Goal: Task Accomplishment & Management: Use online tool/utility

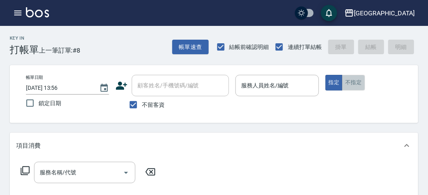
click at [355, 85] on button "不指定" at bounding box center [353, 83] width 23 height 16
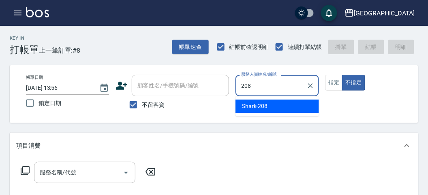
click at [269, 102] on div "Shark -208" at bounding box center [276, 106] width 83 height 13
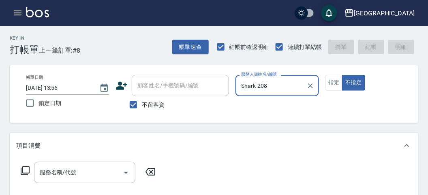
type input "Shark-208"
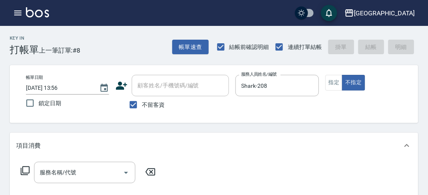
click at [23, 171] on icon at bounding box center [25, 171] width 10 height 10
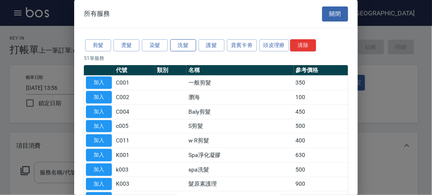
click at [187, 45] on button "洗髮" at bounding box center [183, 45] width 26 height 13
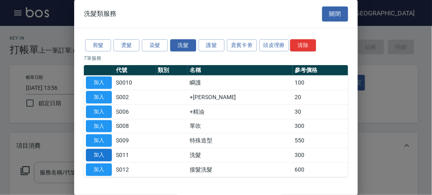
click at [102, 153] on button "加入" at bounding box center [99, 155] width 26 height 13
type input "洗髮(S011)"
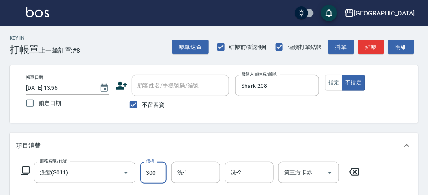
click at [160, 173] on input "300" at bounding box center [153, 173] width 26 height 22
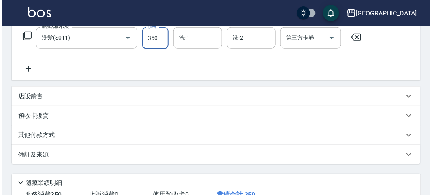
scroll to position [225, 0]
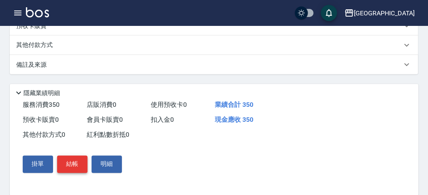
type input "350"
click at [73, 165] on button "結帳" at bounding box center [72, 164] width 30 height 17
click at [74, 165] on button "結帳" at bounding box center [72, 164] width 30 height 17
click at [63, 168] on button "結帳" at bounding box center [72, 164] width 30 height 17
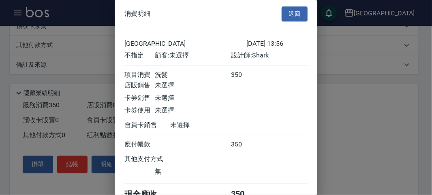
scroll to position [45, 0]
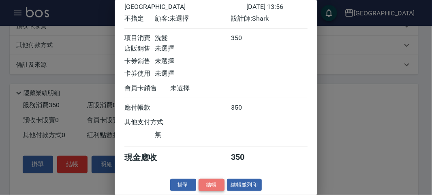
click at [200, 185] on button "結帳" at bounding box center [211, 185] width 26 height 13
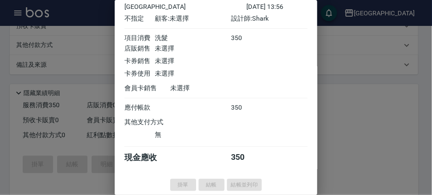
type input "[DATE] 16:27"
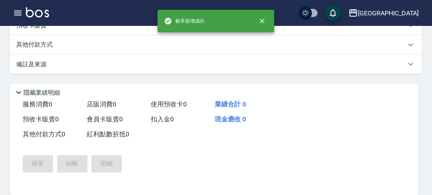
scroll to position [0, 0]
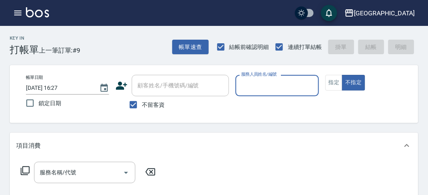
click at [254, 87] on input "服務人員姓名/編號" at bounding box center [277, 86] width 76 height 14
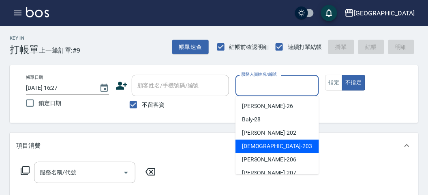
click at [252, 145] on span "聖德 -203" at bounding box center [277, 146] width 70 height 9
type input "聖德-203"
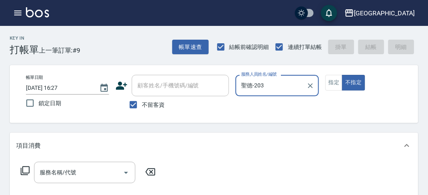
click at [23, 169] on icon at bounding box center [25, 171] width 10 height 10
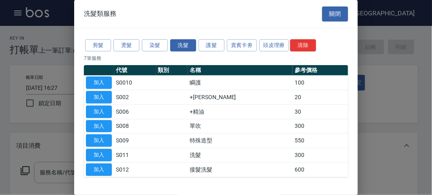
click at [82, 47] on div "剪髮 燙髮 染髮 洗髮 護髮 貴賓卡劵 頭皮理療 清除 7 筆服務 代號 類別 名稱 參考價格 加入 S0010 瞬護 100 加入 S002 +潤絲 20 …" at bounding box center [216, 107] width 284 height 159
click at [97, 45] on button "剪髮" at bounding box center [98, 45] width 26 height 13
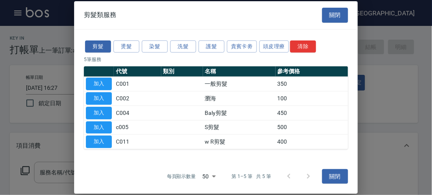
click at [102, 97] on button "加入" at bounding box center [99, 98] width 26 height 13
type input "瀏海(C002)"
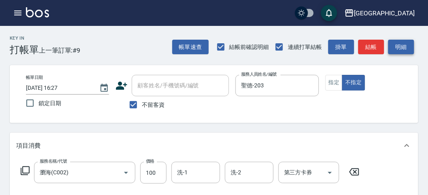
click at [398, 50] on button "明細" at bounding box center [401, 47] width 26 height 15
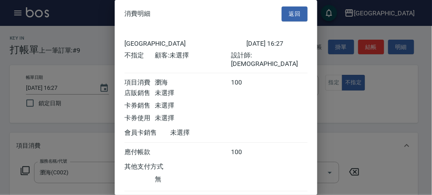
scroll to position [45, 0]
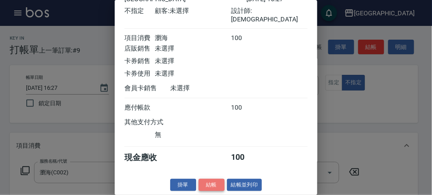
click at [217, 181] on button "結帳" at bounding box center [211, 185] width 26 height 13
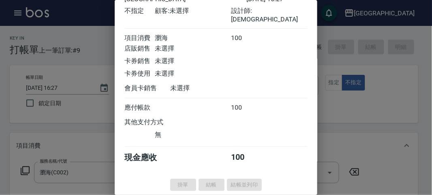
type input "[DATE] 16:37"
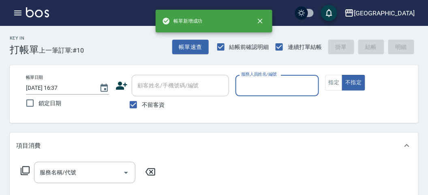
click at [271, 85] on input "服務人員姓名/編號" at bounding box center [277, 86] width 76 height 14
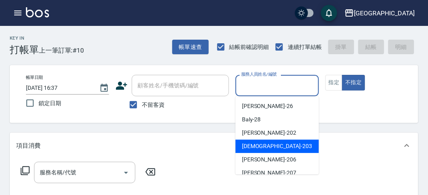
drag, startPoint x: 256, startPoint y: 144, endPoint x: 106, endPoint y: 145, distance: 149.9
click at [252, 145] on span "聖德 -203" at bounding box center [277, 146] width 70 height 9
type input "聖德-203"
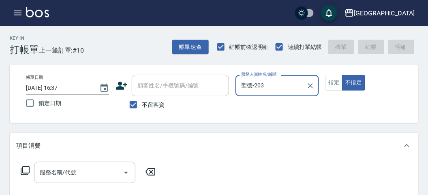
click at [26, 170] on icon at bounding box center [25, 171] width 10 height 10
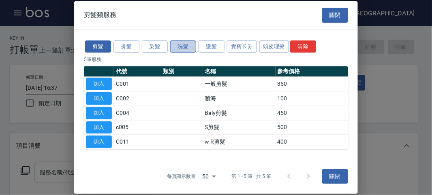
click at [185, 48] on button "洗髮" at bounding box center [183, 46] width 26 height 13
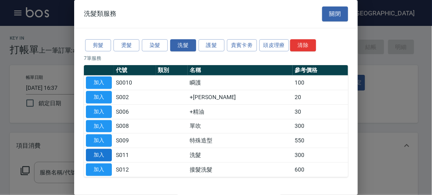
click at [94, 155] on button "加入" at bounding box center [99, 155] width 26 height 13
type input "洗髮(S011)"
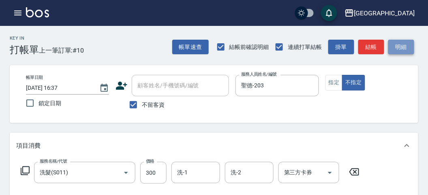
click at [399, 47] on button "明細" at bounding box center [401, 47] width 26 height 15
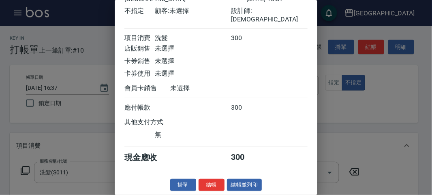
click at [213, 178] on div "消費明細 返回 名留市府 [DATE] 16:37 不指定 顧客: 未選擇 設計師: 聖德 項目消費 洗髮 300 店販銷售 未選擇 卡券銷售 未選擇 卡券使…" at bounding box center [216, 97] width 203 height 195
click at [213, 186] on button "結帳" at bounding box center [211, 185] width 26 height 13
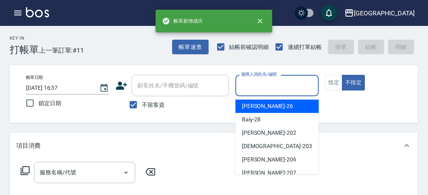
click at [261, 87] on input "服務人員姓名/編號" at bounding box center [277, 86] width 76 height 14
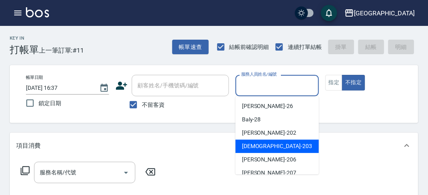
click at [251, 143] on span "聖德 -203" at bounding box center [277, 146] width 70 height 9
type input "聖德-203"
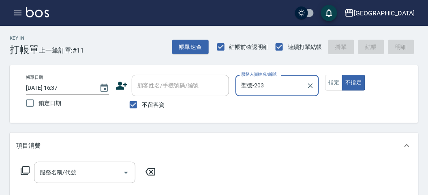
click at [27, 171] on icon at bounding box center [25, 171] width 10 height 10
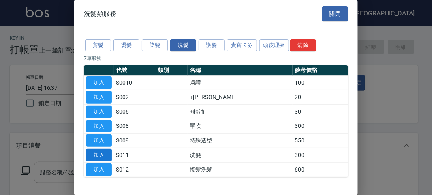
click at [105, 156] on button "加入" at bounding box center [99, 155] width 26 height 13
type input "洗髮(S011)"
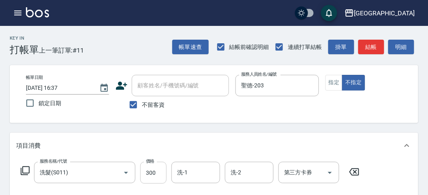
click at [152, 172] on input "300" at bounding box center [153, 173] width 26 height 22
type input "350"
drag, startPoint x: 386, startPoint y: 41, endPoint x: 392, endPoint y: 45, distance: 7.4
click at [390, 43] on div "帳單速查 結帳前確認明細 連續打單結帳 掛單 結帳 明細" at bounding box center [295, 46] width 246 height 17
click at [401, 45] on button "明細" at bounding box center [401, 47] width 26 height 15
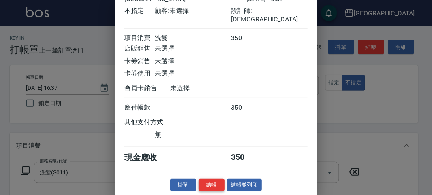
click at [206, 180] on button "結帳" at bounding box center [211, 185] width 26 height 13
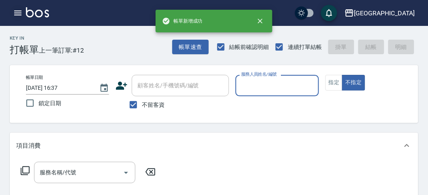
click at [12, 13] on button "button" at bounding box center [18, 13] width 16 height 16
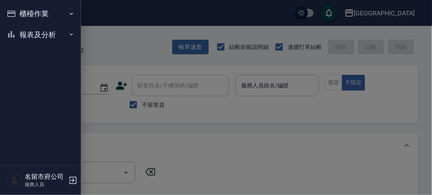
click at [35, 47] on ul "櫃檯作業 打帳單 帳單列表 現金收支登錄 高階收支登錄 材料自購登錄 每日結帳 報表及分析 報表目錄 店家日報表 互助排行榜 互助點數明細 設計師日報表 設計…" at bounding box center [40, 24] width 75 height 48
click at [27, 34] on button "報表及分析" at bounding box center [40, 34] width 75 height 21
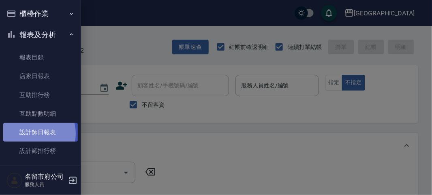
click at [33, 134] on link "設計師日報表" at bounding box center [40, 132] width 75 height 19
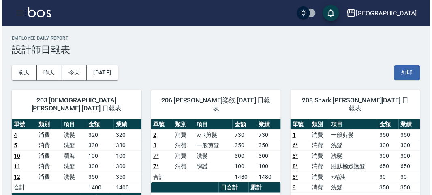
scroll to position [90, 0]
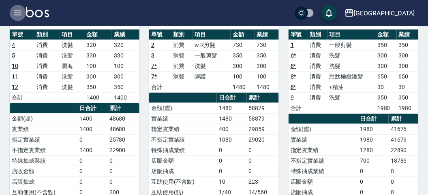
click at [15, 11] on icon "button" at bounding box center [18, 13] width 10 height 10
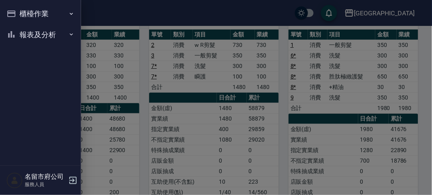
click at [25, 11] on button "櫃檯作業" at bounding box center [40, 13] width 75 height 21
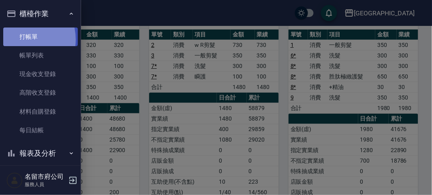
click at [20, 39] on link "打帳單" at bounding box center [40, 37] width 75 height 19
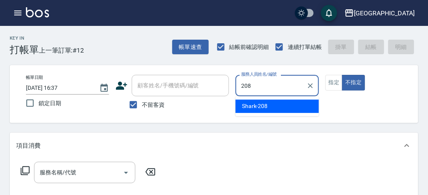
click at [258, 104] on span "Shark -208" at bounding box center [255, 106] width 26 height 9
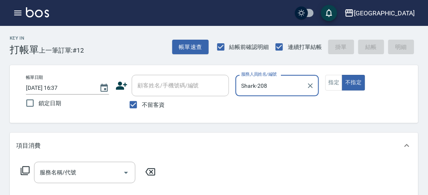
type input "Shark-208"
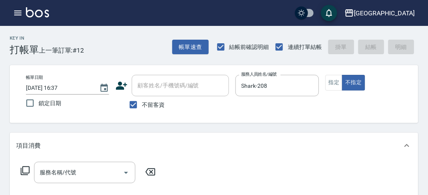
click at [27, 172] on icon at bounding box center [25, 171] width 10 height 10
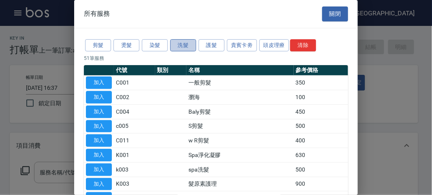
click at [186, 47] on button "洗髮" at bounding box center [183, 45] width 26 height 13
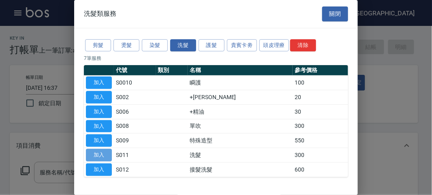
click at [100, 153] on button "加入" at bounding box center [99, 155] width 26 height 13
type input "洗髮(S011)"
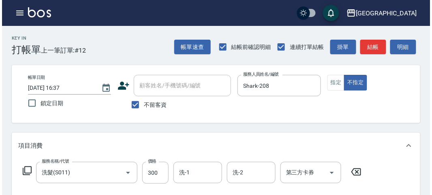
scroll to position [237, 0]
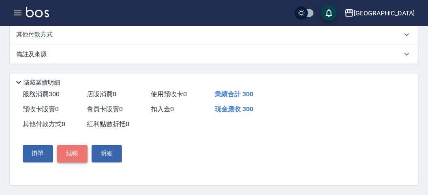
click at [77, 155] on button "結帳" at bounding box center [72, 153] width 30 height 17
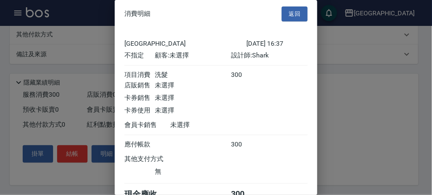
scroll to position [45, 0]
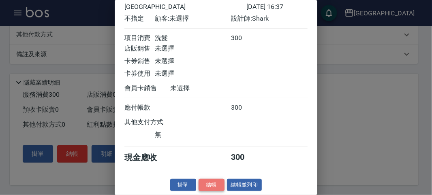
click at [207, 187] on button "結帳" at bounding box center [211, 185] width 26 height 13
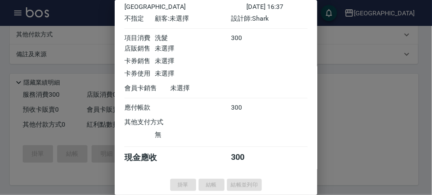
type input "[DATE] 16:55"
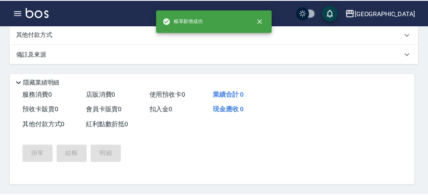
scroll to position [0, 0]
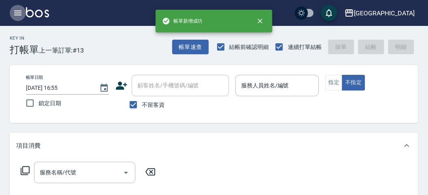
click at [18, 12] on icon "button" at bounding box center [18, 13] width 10 height 10
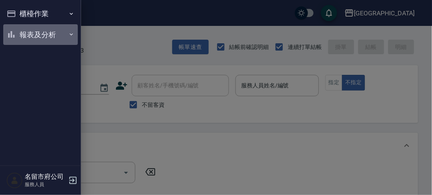
click at [40, 32] on button "報表及分析" at bounding box center [40, 34] width 75 height 21
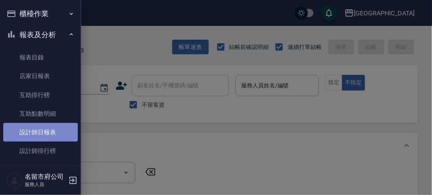
click at [45, 133] on link "設計師日報表" at bounding box center [40, 132] width 75 height 19
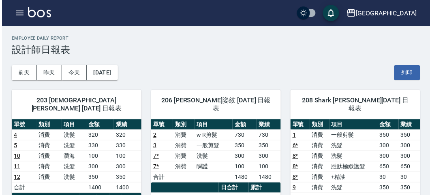
scroll to position [45, 0]
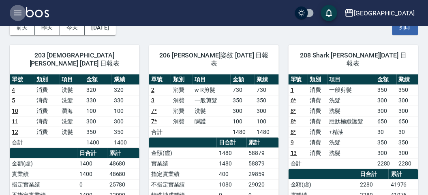
click at [15, 11] on icon "button" at bounding box center [18, 13] width 10 height 10
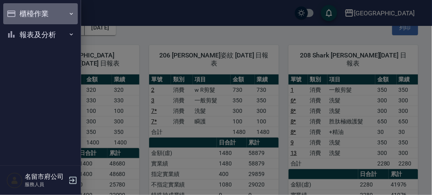
click at [27, 14] on button "櫃檯作業" at bounding box center [40, 13] width 75 height 21
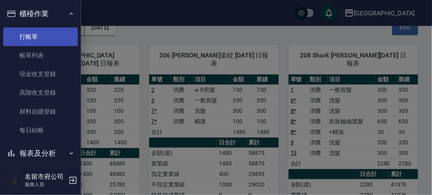
click at [50, 36] on link "打帳單" at bounding box center [40, 37] width 75 height 19
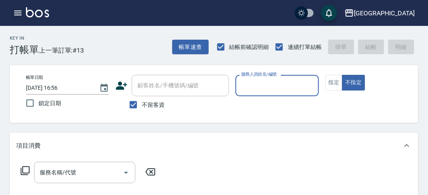
click at [19, 15] on icon "button" at bounding box center [18, 13] width 10 height 10
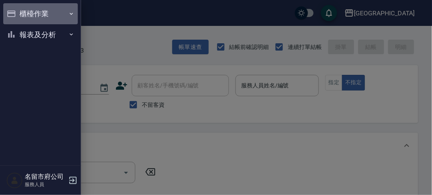
click at [19, 15] on button "櫃檯作業" at bounding box center [40, 13] width 75 height 21
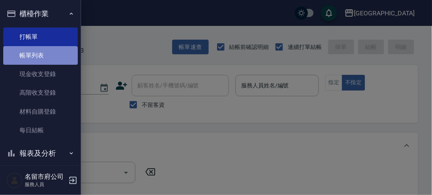
click at [42, 57] on link "帳單列表" at bounding box center [40, 55] width 75 height 19
click at [34, 56] on link "帳單列表" at bounding box center [40, 55] width 75 height 19
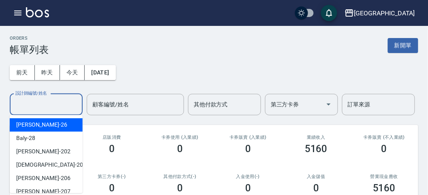
click at [53, 106] on input "設計師編號/姓名" at bounding box center [46, 105] width 66 height 14
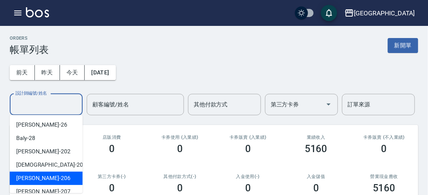
click at [69, 177] on div "[PERSON_NAME] -206" at bounding box center [46, 178] width 73 height 13
type input "[PERSON_NAME]-206"
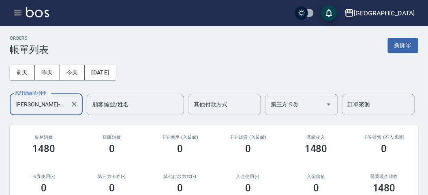
scroll to position [170, 0]
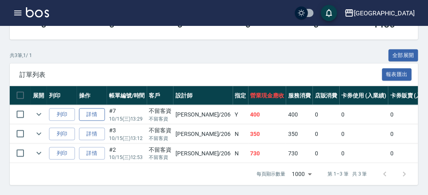
click at [89, 109] on link "詳情" at bounding box center [92, 115] width 26 height 13
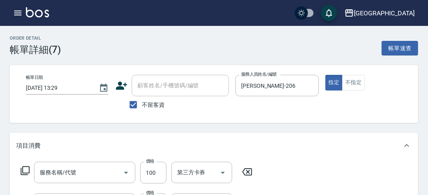
type input "[DATE] 13:29"
checkbox input "true"
type input "[PERSON_NAME]-206"
type input "瞬護(S0010)"
type input "洗髮(S011)"
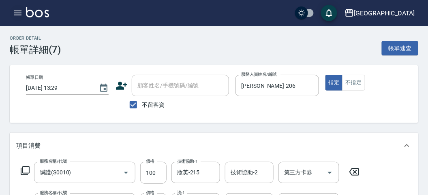
click at [17, 11] on icon "button" at bounding box center [18, 13] width 10 height 10
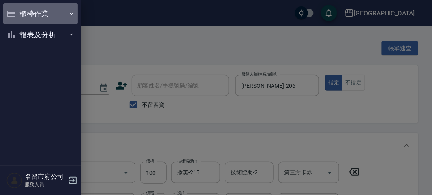
click at [17, 11] on button "櫃檯作業" at bounding box center [40, 13] width 75 height 21
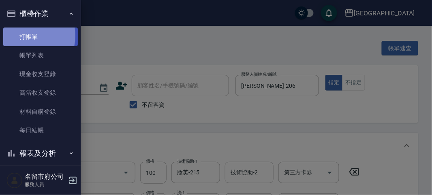
click at [23, 36] on link "打帳單" at bounding box center [40, 37] width 75 height 19
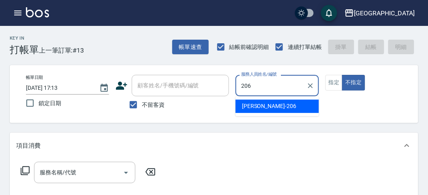
type input "[PERSON_NAME]-206"
type button "false"
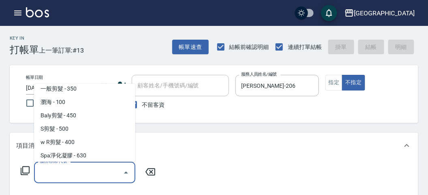
scroll to position [18, 0]
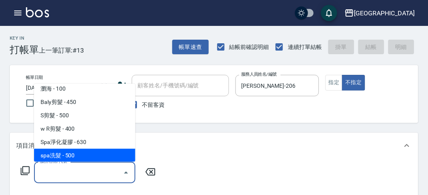
type input "spa洗髮(k003)"
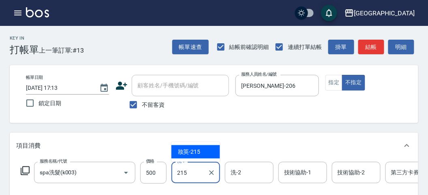
type input "妝英-215"
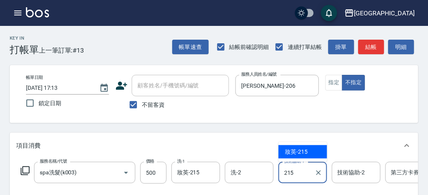
type input "妝英-215"
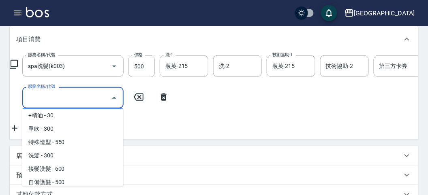
scroll to position [458, 0]
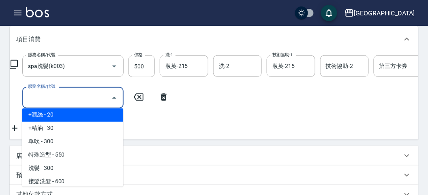
type input "+[PERSON_NAME](S002)"
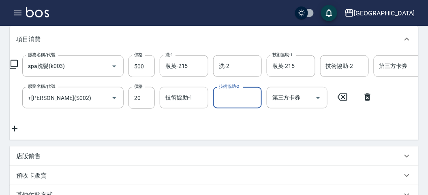
scroll to position [62, 0]
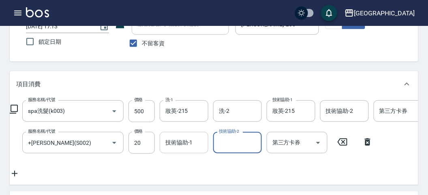
click at [186, 139] on div "技術協助-1 技術協助-1" at bounding box center [184, 142] width 49 height 21
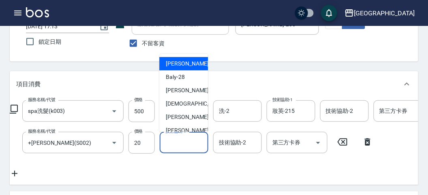
type input "0"
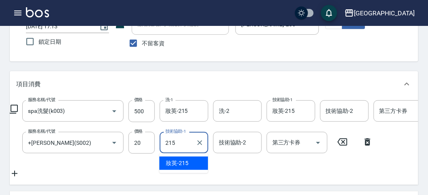
type input "妝英-215"
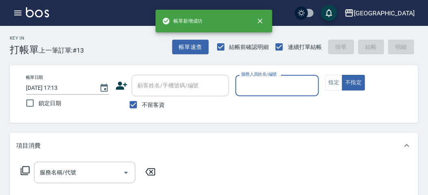
scroll to position [0, 0]
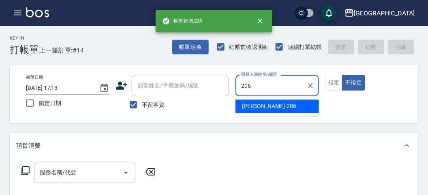
type input "[PERSON_NAME]-206"
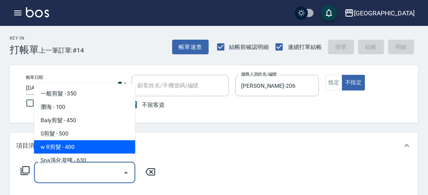
type input "w R剪髮(C011)"
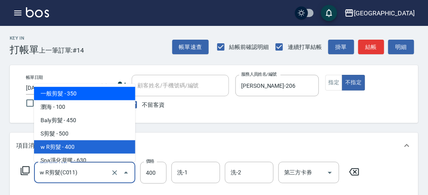
type input "350"
type input "一般剪髮(C001)"
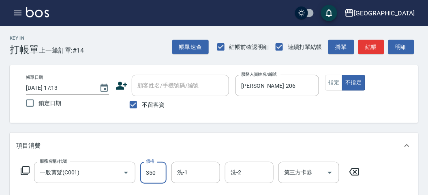
type input "0"
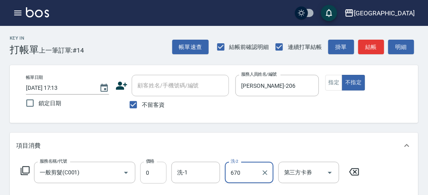
type input "670"
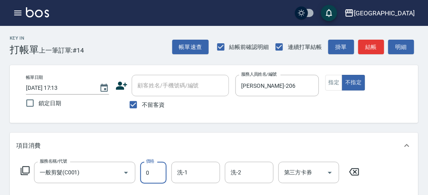
click at [149, 167] on input "0" at bounding box center [153, 173] width 26 height 22
type input "670"
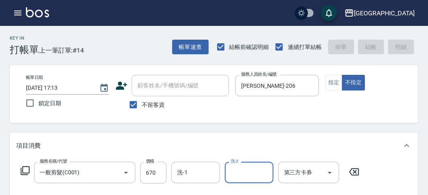
type input "[DATE] 17:14"
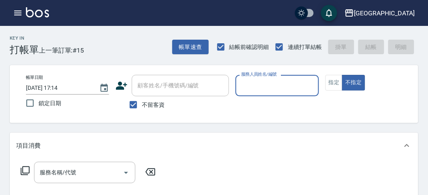
drag, startPoint x: 267, startPoint y: 88, endPoint x: 266, endPoint y: 95, distance: 6.9
click at [267, 87] on input "服務人員姓名/編號" at bounding box center [277, 86] width 76 height 14
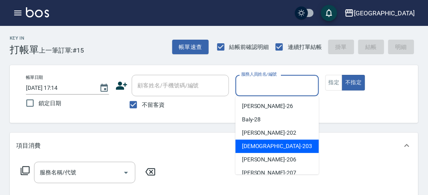
click at [250, 146] on span "聖德 -203" at bounding box center [277, 146] width 70 height 9
type input "聖德-203"
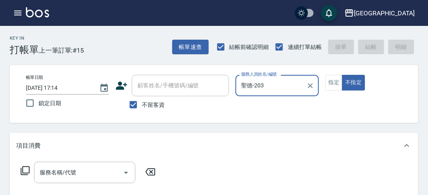
click at [27, 168] on icon at bounding box center [25, 171] width 10 height 10
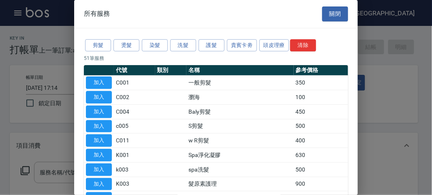
drag, startPoint x: 267, startPoint y: 45, endPoint x: 186, endPoint y: 60, distance: 81.9
click at [266, 45] on button "頭皮理療" at bounding box center [274, 45] width 30 height 13
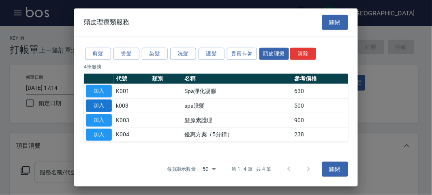
click at [100, 104] on button "加入" at bounding box center [99, 106] width 26 height 13
type input "spa洗髮(k003)"
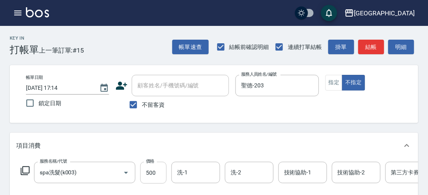
click at [149, 175] on input "500" at bounding box center [153, 173] width 26 height 22
type input "520"
click at [396, 41] on button "明細" at bounding box center [401, 47] width 26 height 15
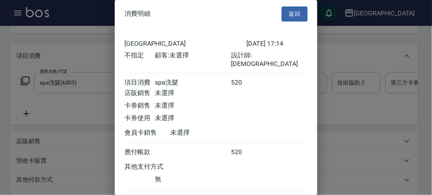
scroll to position [45, 0]
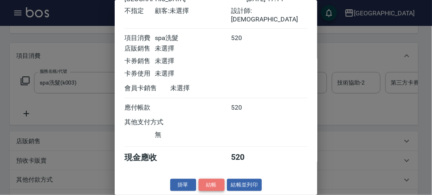
click at [205, 183] on button "結帳" at bounding box center [211, 185] width 26 height 13
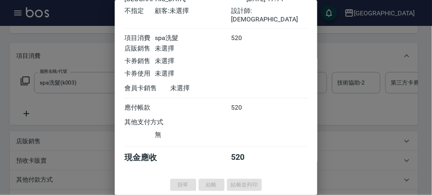
type input "[DATE] 17:24"
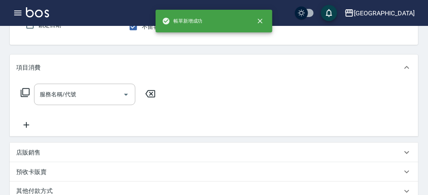
scroll to position [0, 0]
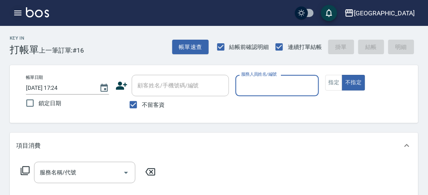
click at [15, 13] on icon "button" at bounding box center [17, 13] width 7 height 5
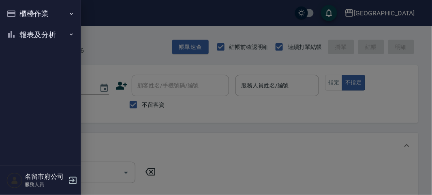
click at [27, 36] on button "報表及分析" at bounding box center [40, 34] width 75 height 21
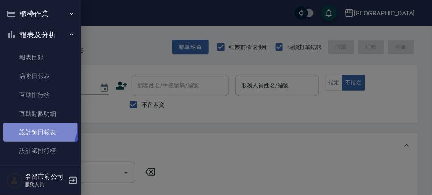
click at [29, 125] on link "設計師日報表" at bounding box center [40, 132] width 75 height 19
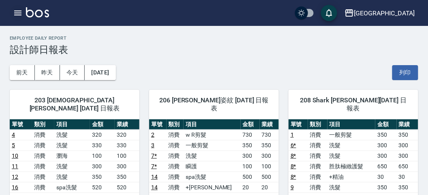
click at [15, 14] on icon "button" at bounding box center [18, 13] width 10 height 10
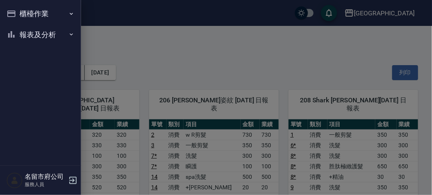
click at [15, 14] on button "櫃檯作業" at bounding box center [40, 13] width 75 height 21
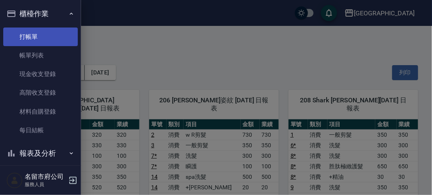
click at [21, 32] on link "打帳單" at bounding box center [40, 37] width 75 height 19
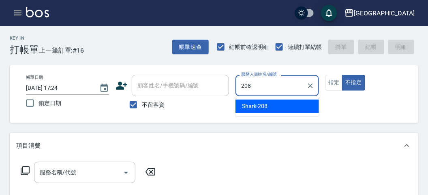
click at [268, 102] on div "Shark -208" at bounding box center [276, 106] width 83 height 13
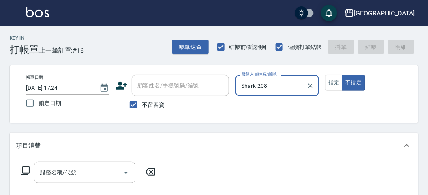
type input "Shark-208"
click at [26, 172] on icon at bounding box center [25, 171] width 10 height 10
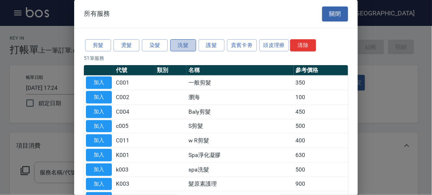
click at [188, 45] on button "洗髮" at bounding box center [183, 45] width 26 height 13
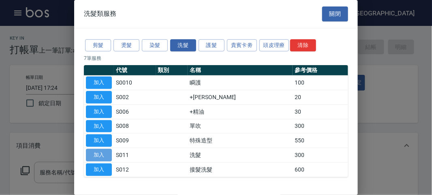
click at [100, 153] on button "加入" at bounding box center [99, 155] width 26 height 13
type input "洗髮(S011)"
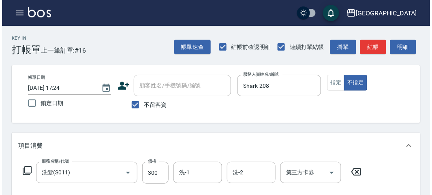
scroll to position [237, 0]
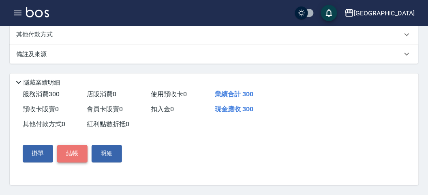
click at [69, 149] on button "結帳" at bounding box center [72, 153] width 30 height 17
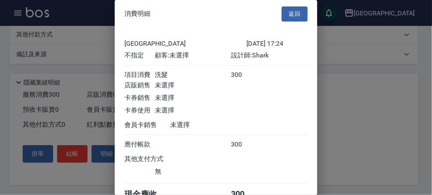
scroll to position [45, 0]
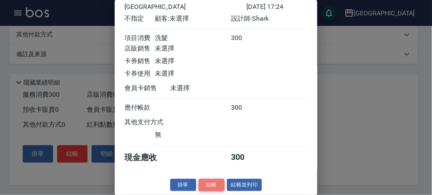
drag, startPoint x: 205, startPoint y: 182, endPoint x: 192, endPoint y: 180, distance: 12.7
click at [205, 181] on button "結帳" at bounding box center [211, 185] width 26 height 13
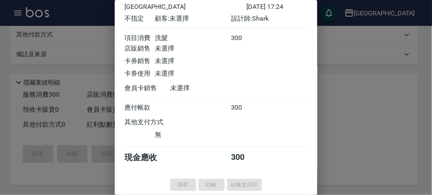
type input "[DATE] 17:34"
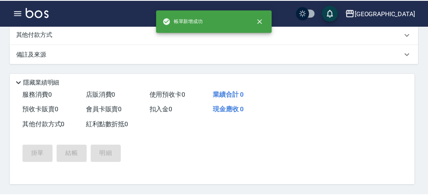
scroll to position [0, 0]
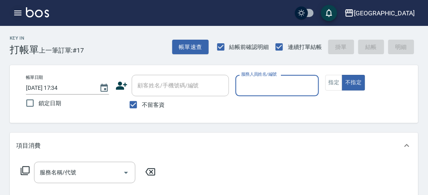
click at [19, 11] on icon "button" at bounding box center [17, 13] width 7 height 5
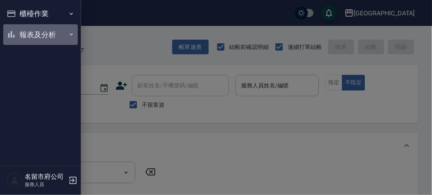
click at [31, 35] on button "報表及分析" at bounding box center [40, 34] width 75 height 21
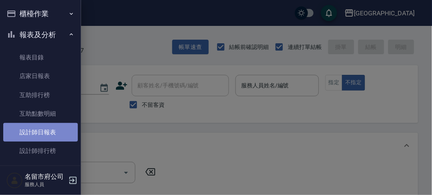
click at [41, 135] on link "設計師日報表" at bounding box center [40, 132] width 75 height 19
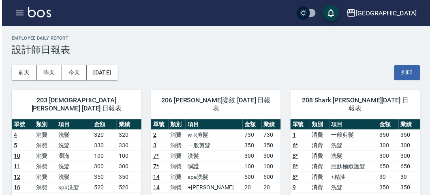
scroll to position [90, 0]
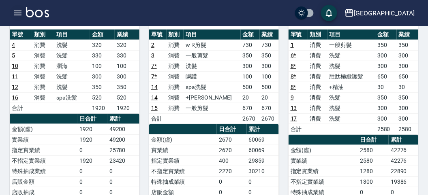
click at [17, 11] on icon "button" at bounding box center [17, 13] width 7 height 5
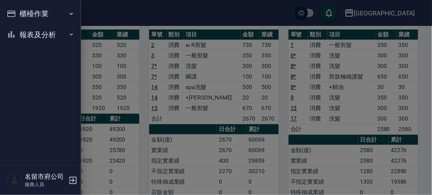
click at [26, 11] on button "櫃檯作業" at bounding box center [40, 13] width 75 height 21
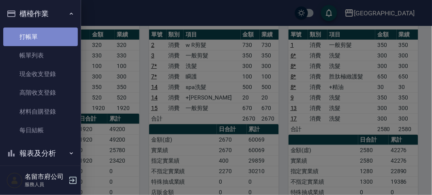
click at [44, 35] on link "打帳單" at bounding box center [40, 37] width 75 height 19
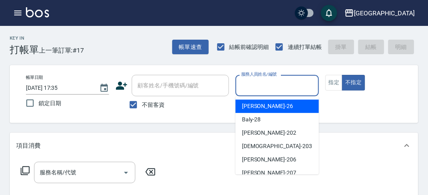
click at [268, 87] on input "服務人員姓名/編號" at bounding box center [277, 86] width 76 height 14
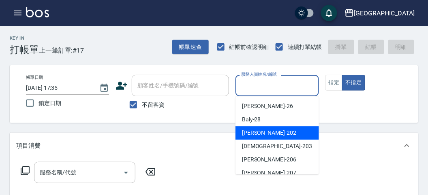
click at [254, 129] on span "[PERSON_NAME] -202" at bounding box center [269, 133] width 54 height 9
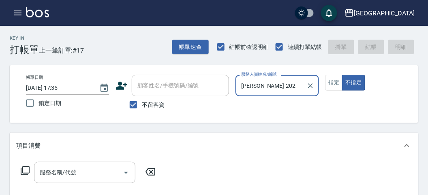
click at [257, 88] on input "[PERSON_NAME]-202" at bounding box center [271, 86] width 64 height 14
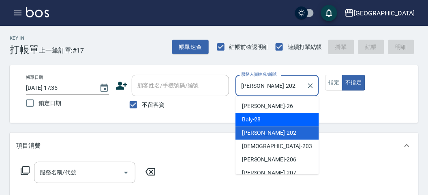
click at [250, 118] on span "Baly -28" at bounding box center [251, 119] width 19 height 9
type input "Baly-28"
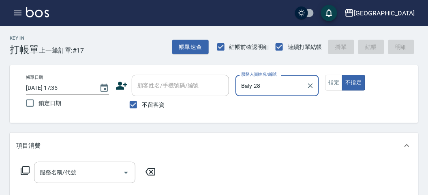
click at [28, 168] on icon at bounding box center [25, 171] width 10 height 10
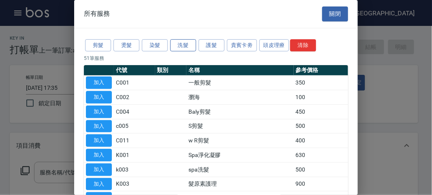
click at [177, 43] on button "洗髮" at bounding box center [183, 45] width 26 height 13
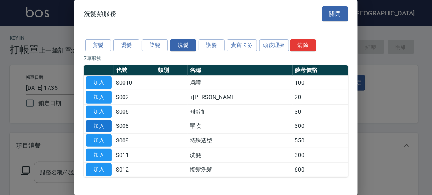
click at [92, 126] on button "加入" at bounding box center [99, 126] width 26 height 13
type input "單吹(S008)"
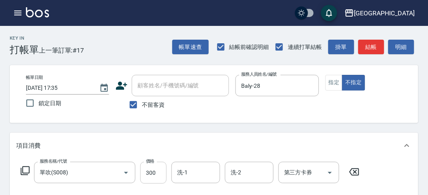
drag, startPoint x: 163, startPoint y: 175, endPoint x: 159, endPoint y: 165, distance: 10.5
click at [163, 175] on input "300" at bounding box center [153, 173] width 26 height 22
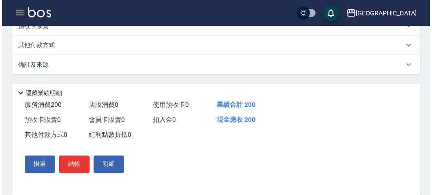
scroll to position [237, 0]
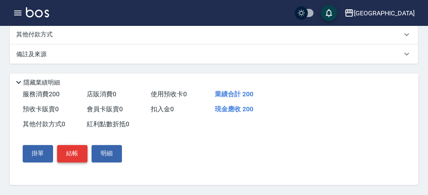
type input "200"
click at [78, 152] on button "結帳" at bounding box center [72, 153] width 30 height 17
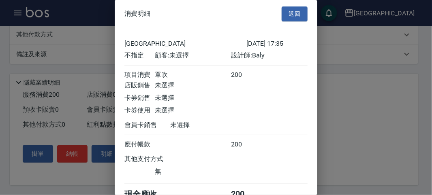
scroll to position [45, 0]
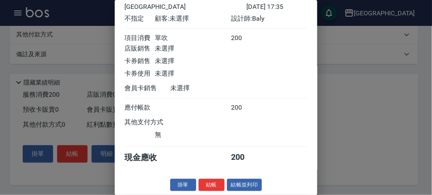
click at [213, 185] on button "結帳" at bounding box center [211, 185] width 26 height 13
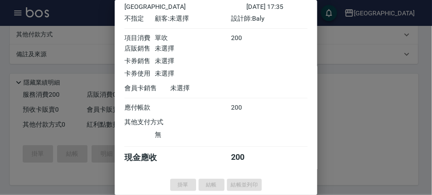
type input "[DATE] 17:47"
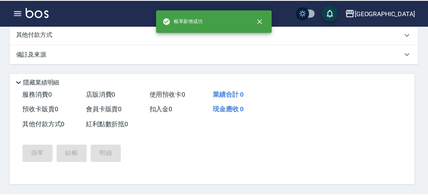
scroll to position [0, 0]
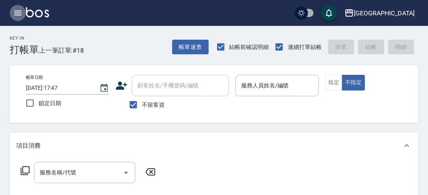
click at [14, 11] on icon "button" at bounding box center [18, 13] width 10 height 10
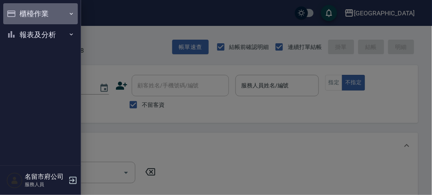
click at [37, 14] on button "櫃檯作業" at bounding box center [40, 13] width 75 height 21
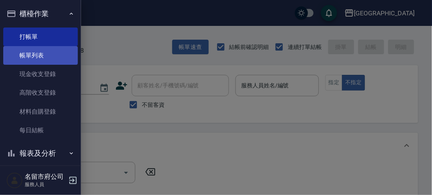
click at [38, 54] on link "帳單列表" at bounding box center [40, 55] width 75 height 19
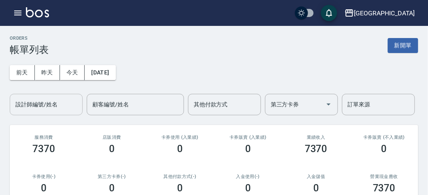
click at [37, 113] on div "設計師編號/姓名" at bounding box center [46, 104] width 73 height 21
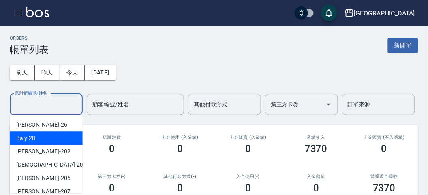
click at [149, 132] on div "卡券使用 (入業績) 0" at bounding box center [180, 144] width 68 height 39
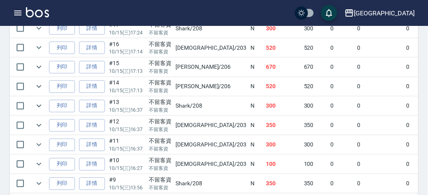
scroll to position [180, 0]
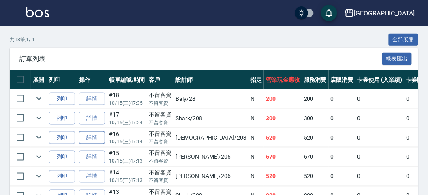
click at [87, 133] on link "詳情" at bounding box center [92, 138] width 26 height 13
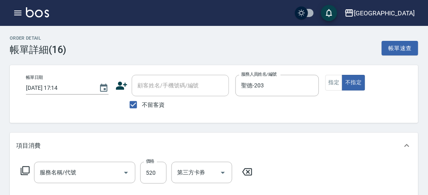
type input "[DATE] 17:14"
checkbox input "true"
type input "聖德-203"
type input "spa洗髮(k003)"
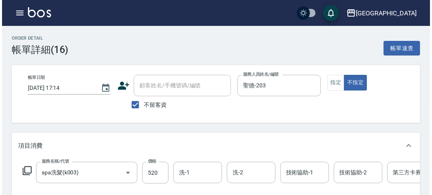
scroll to position [45, 0]
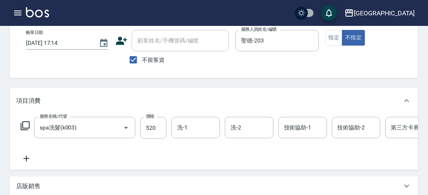
click at [14, 13] on icon "button" at bounding box center [17, 13] width 7 height 5
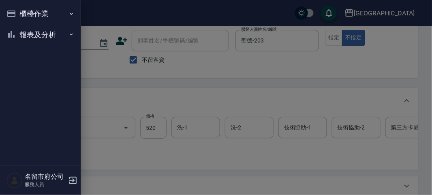
click at [14, 13] on icon "button" at bounding box center [11, 14] width 8 height 6
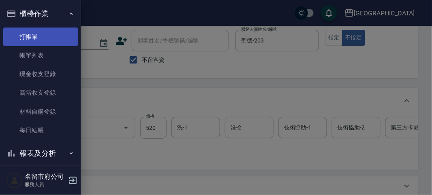
click at [34, 37] on link "打帳單" at bounding box center [40, 37] width 75 height 19
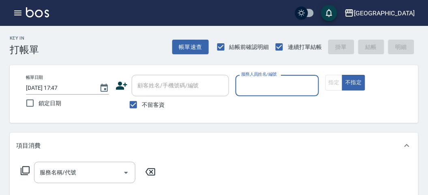
drag, startPoint x: 259, startPoint y: 89, endPoint x: 262, endPoint y: 94, distance: 6.3
click at [260, 90] on input "服務人員姓名/編號" at bounding box center [277, 86] width 76 height 14
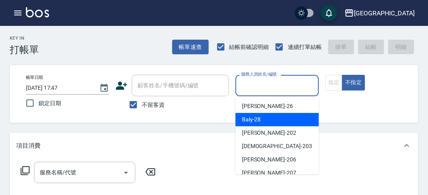
click at [260, 122] on div "Baly -28" at bounding box center [276, 119] width 83 height 13
type input "Baly-28"
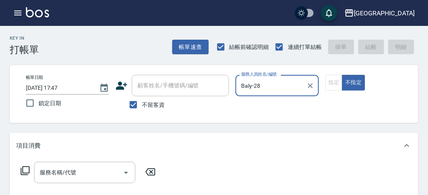
click at [23, 170] on icon at bounding box center [25, 171] width 10 height 10
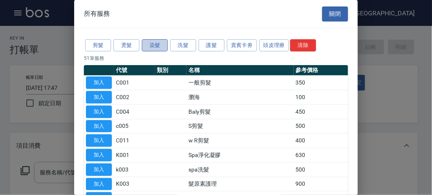
click at [158, 47] on button "染髮" at bounding box center [155, 45] width 26 height 13
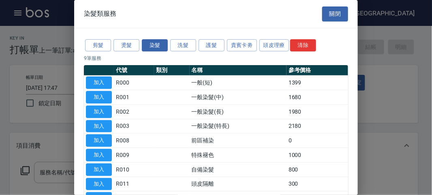
drag, startPoint x: 99, startPoint y: 80, endPoint x: 104, endPoint y: 89, distance: 10.3
click at [100, 78] on button "加入" at bounding box center [99, 83] width 26 height 13
type input "一般(短)(R000)"
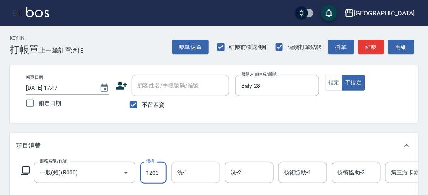
type input "1200"
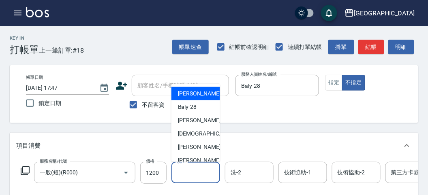
click at [196, 170] on input "洗-1" at bounding box center [195, 173] width 41 height 14
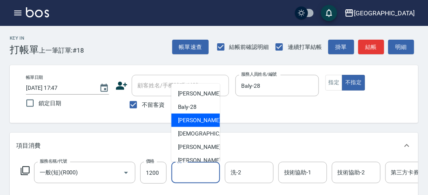
scroll to position [88, 0]
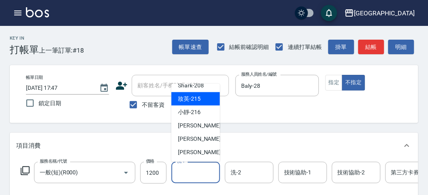
drag, startPoint x: 196, startPoint y: 104, endPoint x: 186, endPoint y: 107, distance: 10.0
click at [196, 104] on div "妝英 -215" at bounding box center [195, 98] width 49 height 13
type input "妝英-215"
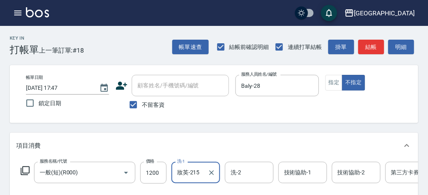
click at [21, 168] on icon at bounding box center [25, 171] width 10 height 10
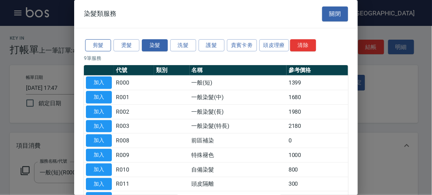
click at [96, 44] on button "剪髮" at bounding box center [98, 45] width 26 height 13
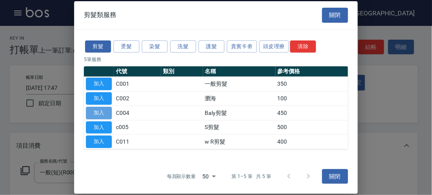
click at [104, 114] on button "加入" at bounding box center [99, 113] width 26 height 13
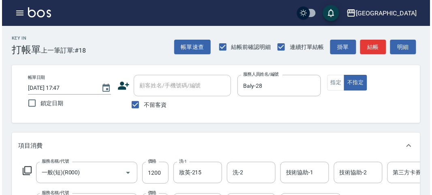
scroll to position [270, 0]
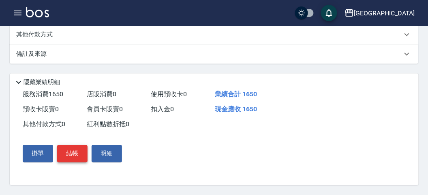
click at [81, 161] on button "結帳" at bounding box center [72, 153] width 30 height 17
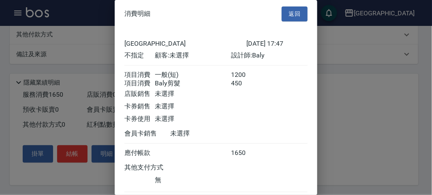
scroll to position [54, 0]
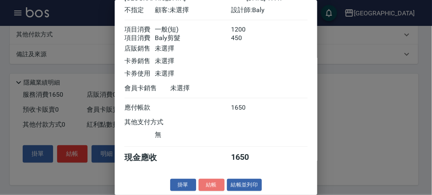
click at [219, 185] on button "結帳" at bounding box center [211, 185] width 26 height 13
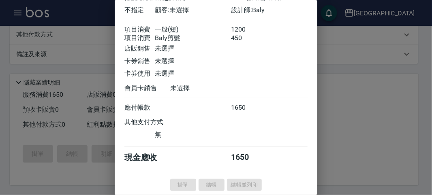
type input "[DATE] 17:48"
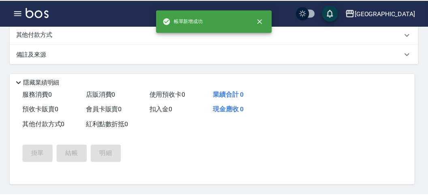
scroll to position [0, 0]
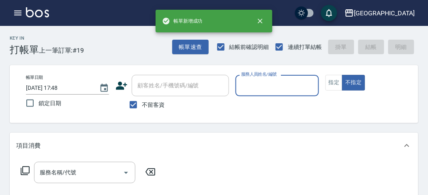
click at [262, 85] on input "服務人員姓名/編號" at bounding box center [277, 86] width 76 height 14
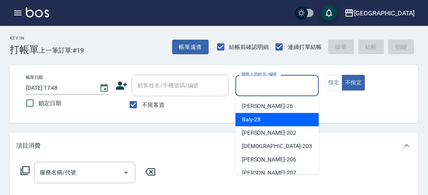
click at [260, 120] on span "Baly -28" at bounding box center [251, 119] width 19 height 9
type input "Baly-28"
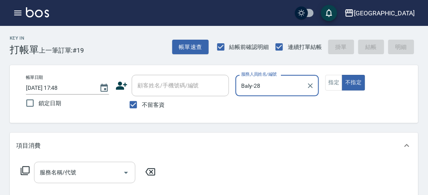
click at [92, 169] on input "服務名稱/代號" at bounding box center [79, 173] width 82 height 14
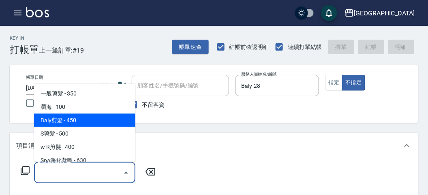
click at [87, 124] on span "Baly剪髮 - 450" at bounding box center [84, 120] width 101 height 13
type input "Baly剪髮(C004)"
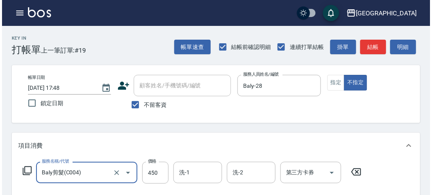
scroll to position [237, 0]
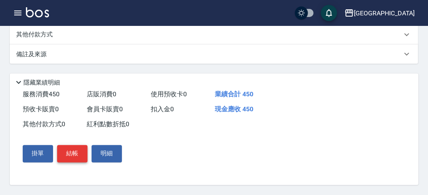
click at [79, 157] on button "結帳" at bounding box center [72, 153] width 30 height 17
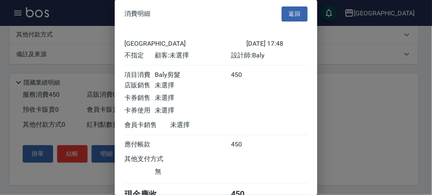
scroll to position [45, 0]
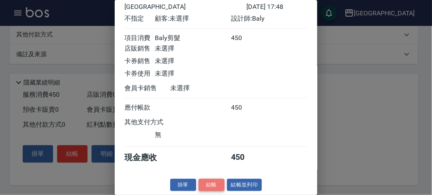
click at [208, 185] on button "結帳" at bounding box center [211, 185] width 26 height 13
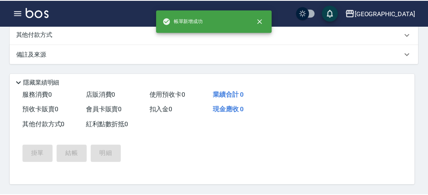
scroll to position [0, 0]
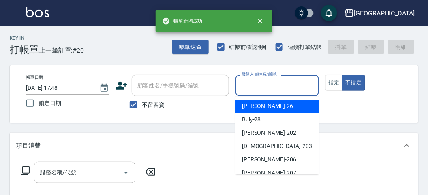
drag, startPoint x: 260, startPoint y: 79, endPoint x: 260, endPoint y: 88, distance: 8.9
click at [259, 80] on input "服務人員姓名/編號" at bounding box center [277, 86] width 76 height 14
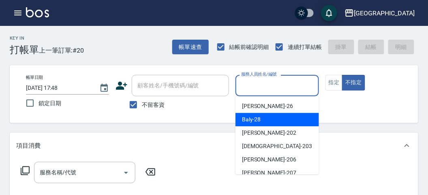
click at [258, 120] on span "Baly -28" at bounding box center [251, 119] width 19 height 9
type input "Baly-28"
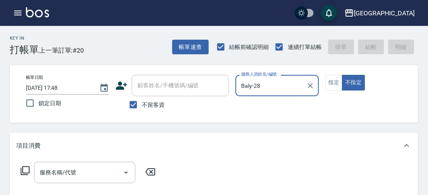
click at [26, 168] on icon at bounding box center [25, 171] width 10 height 10
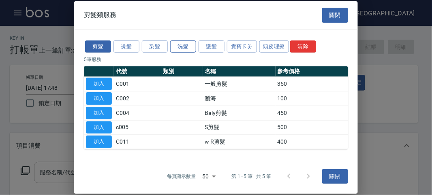
click at [188, 45] on button "洗髮" at bounding box center [183, 46] width 26 height 13
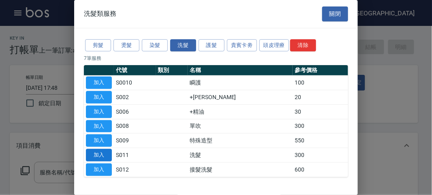
click at [101, 151] on button "加入" at bounding box center [99, 155] width 26 height 13
type input "洗髮(S011)"
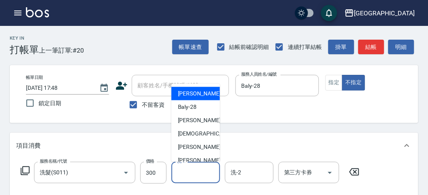
click at [199, 176] on input "洗-1" at bounding box center [195, 173] width 41 height 14
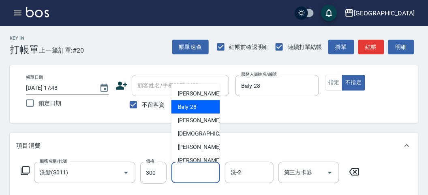
scroll to position [88, 0]
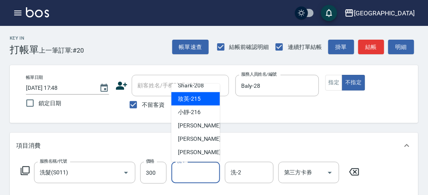
click at [199, 98] on span "妝英 -215" at bounding box center [189, 99] width 23 height 9
type input "妝英-215"
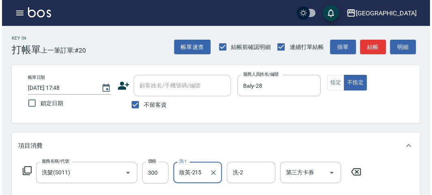
scroll to position [237, 0]
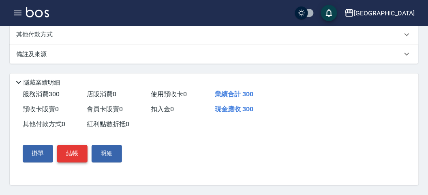
click at [80, 153] on button "結帳" at bounding box center [72, 153] width 30 height 17
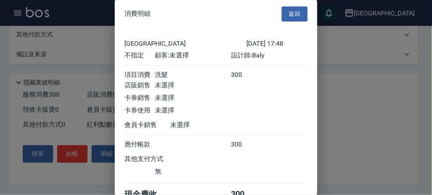
scroll to position [45, 0]
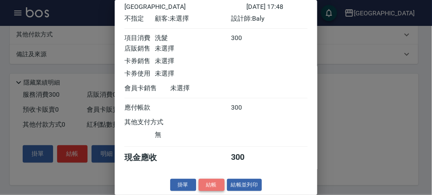
click at [214, 186] on button "結帳" at bounding box center [211, 185] width 26 height 13
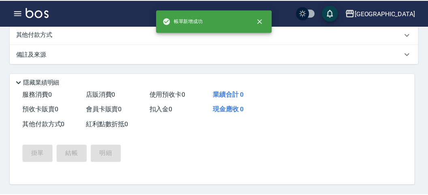
scroll to position [0, 0]
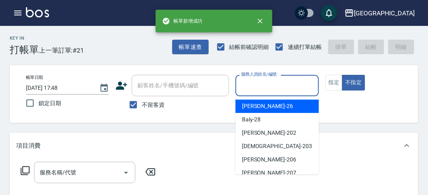
click at [264, 86] on input "服務人員姓名/編號" at bounding box center [277, 86] width 76 height 14
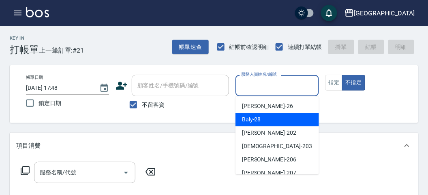
click at [254, 120] on span "Baly -28" at bounding box center [251, 119] width 19 height 9
type input "Baly-28"
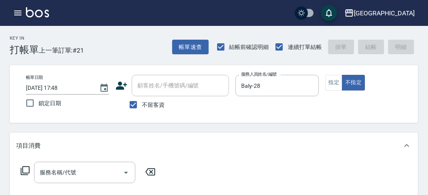
click at [23, 171] on icon at bounding box center [25, 170] width 9 height 9
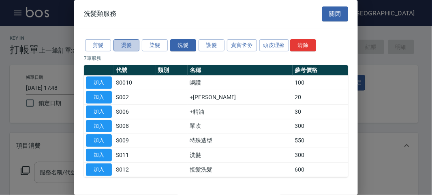
click at [121, 45] on button "燙髮" at bounding box center [126, 45] width 26 height 13
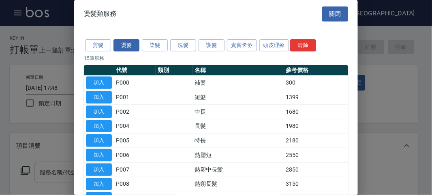
drag, startPoint x: 102, startPoint y: 154, endPoint x: 75, endPoint y: 110, distance: 52.0
click at [102, 154] on button "加入" at bounding box center [99, 155] width 26 height 13
type input "熱塑短(P006)"
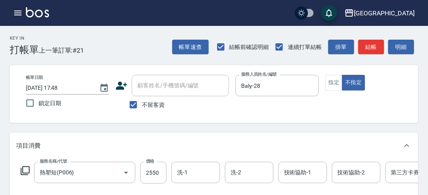
click at [26, 169] on icon at bounding box center [25, 171] width 10 height 10
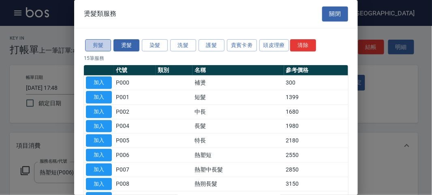
click at [100, 47] on button "剪髮" at bounding box center [98, 45] width 26 height 13
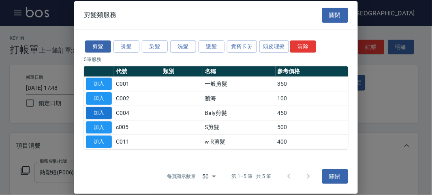
click at [97, 113] on button "加入" at bounding box center [99, 113] width 26 height 13
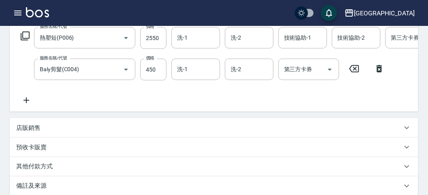
scroll to position [45, 0]
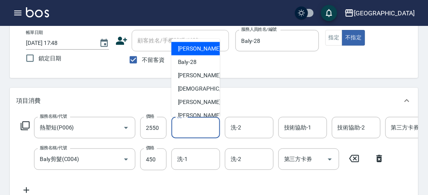
drag, startPoint x: 196, startPoint y: 129, endPoint x: 199, endPoint y: 117, distance: 13.1
click at [196, 128] on input "洗-1" at bounding box center [195, 128] width 41 height 14
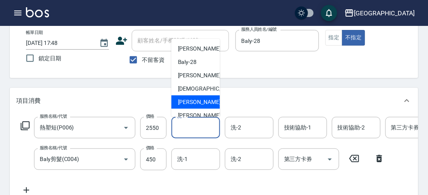
scroll to position [88, 0]
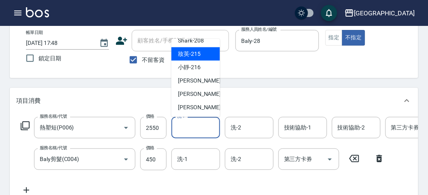
click at [198, 53] on span "妝英 -215" at bounding box center [189, 54] width 23 height 9
type input "妝英-215"
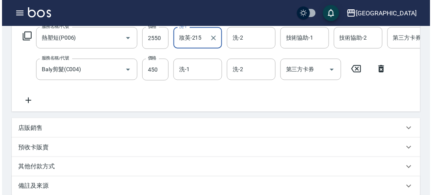
scroll to position [276, 0]
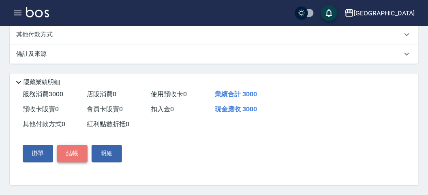
drag, startPoint x: 77, startPoint y: 154, endPoint x: 84, endPoint y: 151, distance: 8.3
click at [77, 154] on button "結帳" at bounding box center [72, 153] width 30 height 17
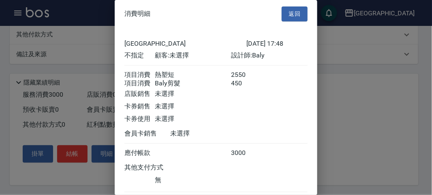
scroll to position [54, 0]
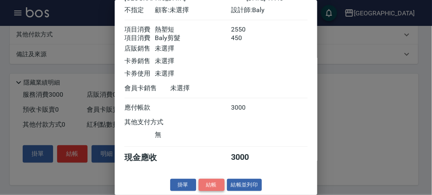
drag, startPoint x: 211, startPoint y: 181, endPoint x: 215, endPoint y: 168, distance: 13.1
click at [211, 180] on button "結帳" at bounding box center [211, 185] width 26 height 13
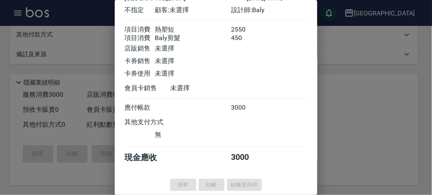
scroll to position [0, 0]
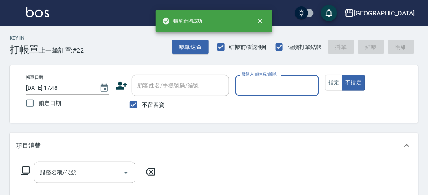
click at [262, 85] on input "服務人員姓名/編號" at bounding box center [277, 86] width 76 height 14
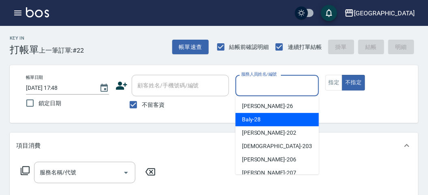
drag, startPoint x: 262, startPoint y: 116, endPoint x: 242, endPoint y: 119, distance: 20.0
click at [261, 117] on div "Baly -28" at bounding box center [276, 119] width 83 height 13
type input "Baly-28"
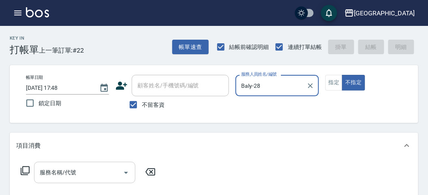
click at [76, 171] on input "服務名稱/代號" at bounding box center [79, 173] width 82 height 14
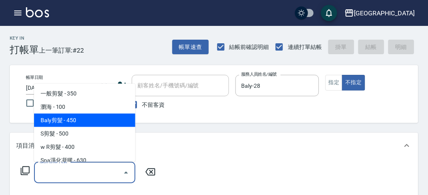
click at [75, 120] on span "Baly剪髮 - 450" at bounding box center [84, 120] width 101 height 13
type input "Baly剪髮(C004)"
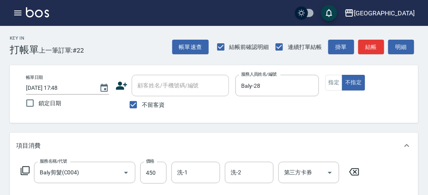
click at [23, 167] on icon at bounding box center [25, 170] width 9 height 9
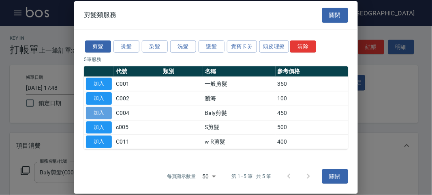
drag, startPoint x: 100, startPoint y: 112, endPoint x: 105, endPoint y: 111, distance: 5.7
click at [100, 112] on button "加入" at bounding box center [99, 113] width 26 height 13
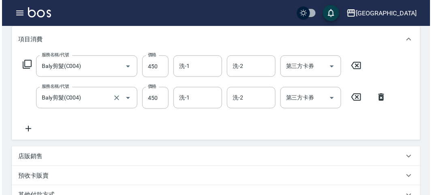
scroll to position [269, 0]
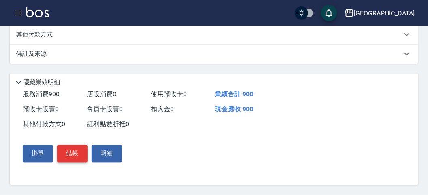
click at [75, 151] on button "結帳" at bounding box center [72, 153] width 30 height 17
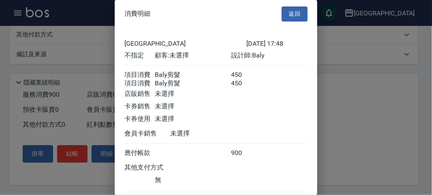
scroll to position [54, 0]
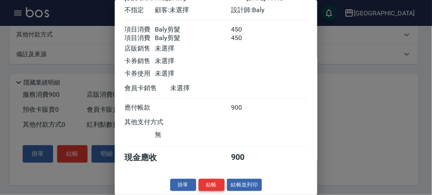
click at [211, 185] on button "結帳" at bounding box center [211, 185] width 26 height 13
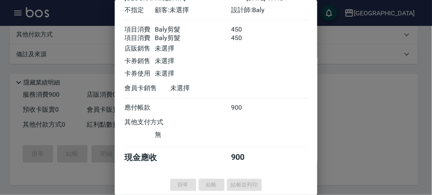
type input "[DATE] 17:49"
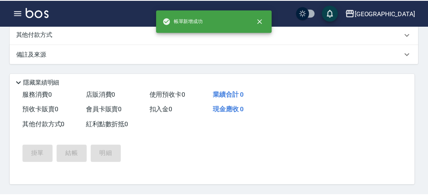
scroll to position [0, 0]
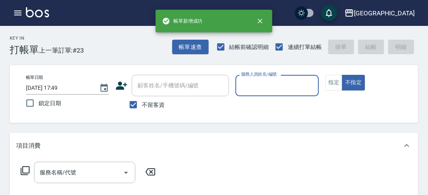
click at [268, 84] on input "服務人員姓名/編號" at bounding box center [277, 86] width 76 height 14
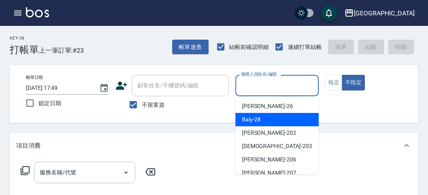
click at [269, 126] on div "Baly -28" at bounding box center [276, 119] width 83 height 13
type input "Baly-28"
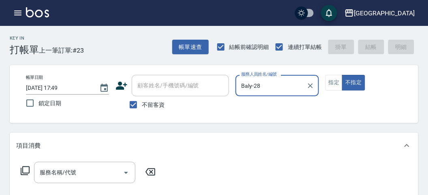
click at [23, 169] on icon at bounding box center [25, 171] width 10 height 10
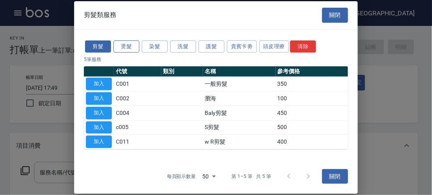
click at [139, 49] on button "燙髮" at bounding box center [126, 46] width 26 height 13
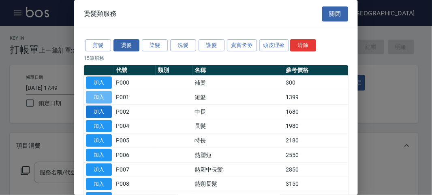
drag, startPoint x: 97, startPoint y: 97, endPoint x: 103, endPoint y: 107, distance: 11.5
click at [97, 98] on button "加入" at bounding box center [99, 97] width 26 height 13
type input "短髮(P001)"
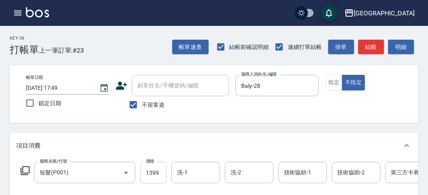
click at [155, 170] on input "1399" at bounding box center [153, 173] width 26 height 22
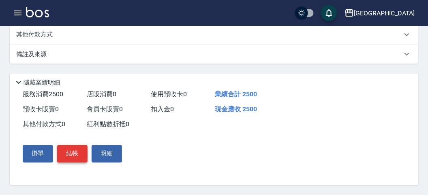
type input "2500"
click at [66, 153] on button "結帳" at bounding box center [72, 153] width 30 height 17
click at [72, 151] on button "結帳" at bounding box center [72, 153] width 30 height 17
drag, startPoint x: 54, startPoint y: 153, endPoint x: 74, endPoint y: 154, distance: 19.9
click at [55, 153] on div "掛單 結帳 明細" at bounding box center [72, 153] width 106 height 23
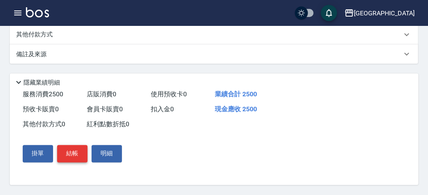
click at [74, 154] on button "結帳" at bounding box center [72, 153] width 30 height 17
click at [79, 153] on button "結帳" at bounding box center [72, 153] width 30 height 17
click at [81, 157] on button "結帳" at bounding box center [72, 153] width 30 height 17
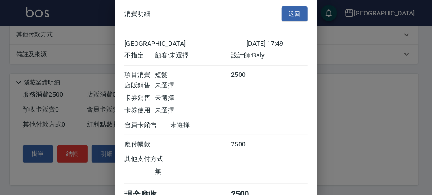
scroll to position [45, 0]
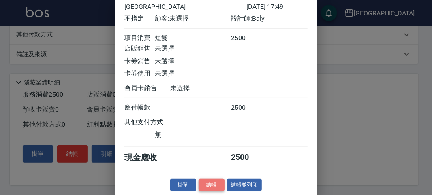
click at [211, 181] on button "結帳" at bounding box center [211, 185] width 26 height 13
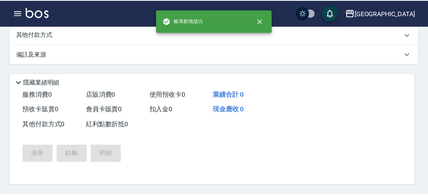
scroll to position [0, 0]
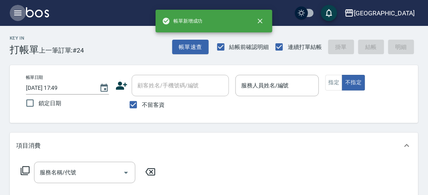
click at [18, 15] on icon "button" at bounding box center [17, 13] width 7 height 5
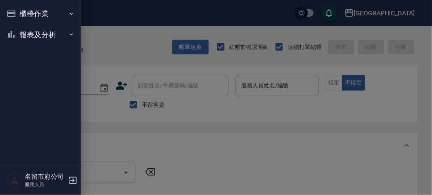
click at [18, 15] on button "櫃檯作業" at bounding box center [40, 13] width 75 height 21
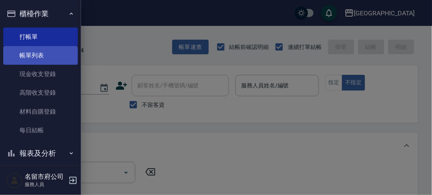
click at [39, 58] on link "帳單列表" at bounding box center [40, 55] width 75 height 19
click at [40, 58] on link "帳單列表" at bounding box center [40, 55] width 75 height 19
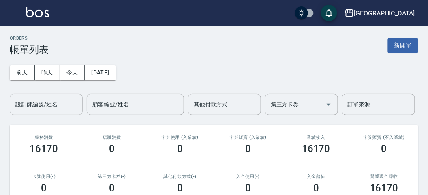
click at [61, 100] on input "設計師編號/姓名" at bounding box center [46, 105] width 66 height 14
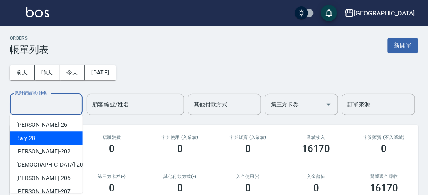
click at [60, 141] on div "Baly -28" at bounding box center [46, 138] width 73 height 13
type input "Baly-28"
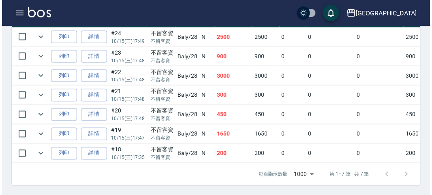
scroll to position [66, 0]
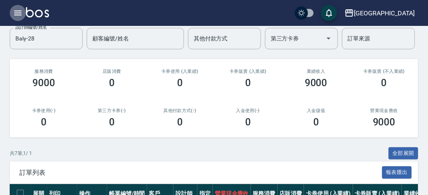
click at [17, 11] on icon "button" at bounding box center [18, 13] width 10 height 10
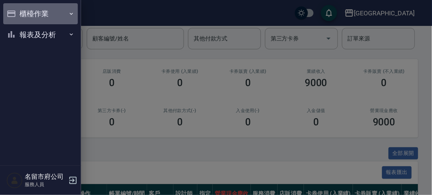
click at [19, 11] on button "櫃檯作業" at bounding box center [40, 13] width 75 height 21
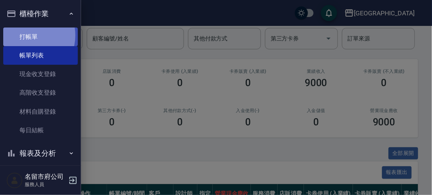
click at [25, 35] on link "打帳單" at bounding box center [40, 37] width 75 height 19
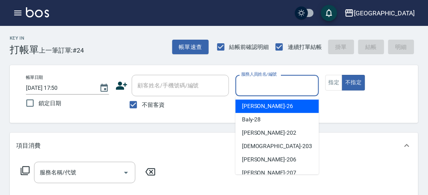
click at [258, 87] on input "服務人員姓名/編號" at bounding box center [277, 86] width 76 height 14
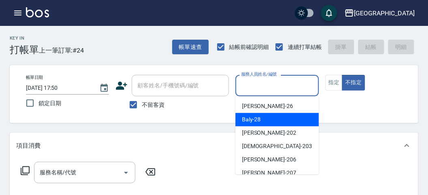
click at [256, 119] on span "Baly -28" at bounding box center [251, 119] width 19 height 9
type input "Baly-28"
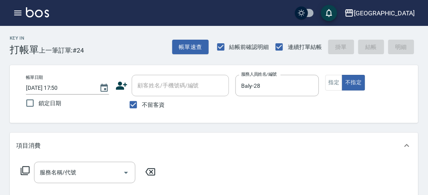
click at [23, 172] on icon at bounding box center [25, 171] width 10 height 10
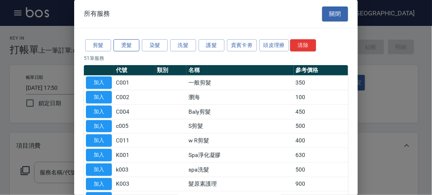
click at [125, 47] on button "燙髮" at bounding box center [126, 45] width 26 height 13
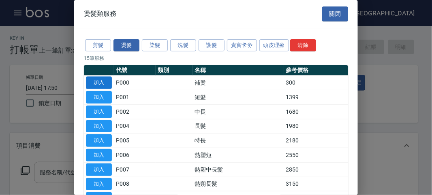
click at [96, 78] on button "加入" at bounding box center [99, 83] width 26 height 13
type input "補燙(P000)"
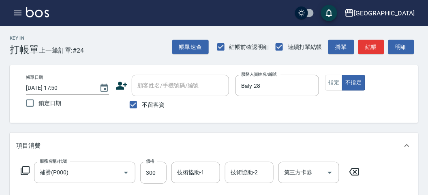
click at [27, 170] on icon at bounding box center [25, 171] width 10 height 10
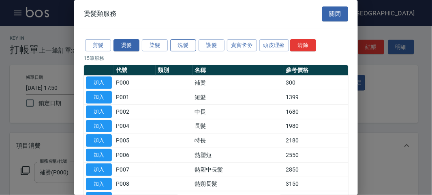
click at [182, 47] on button "洗髮" at bounding box center [183, 45] width 26 height 13
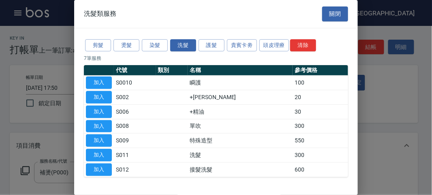
drag, startPoint x: 97, startPoint y: 154, endPoint x: 103, endPoint y: 147, distance: 9.2
click at [97, 154] on button "加入" at bounding box center [99, 155] width 26 height 13
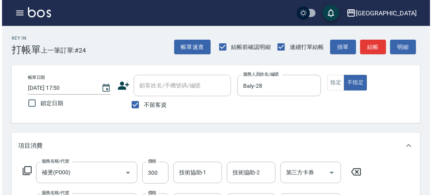
scroll to position [269, 0]
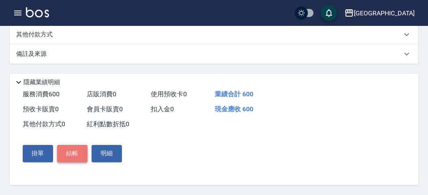
drag, startPoint x: 81, startPoint y: 153, endPoint x: 84, endPoint y: 147, distance: 7.1
click at [79, 152] on button "結帳" at bounding box center [72, 153] width 30 height 17
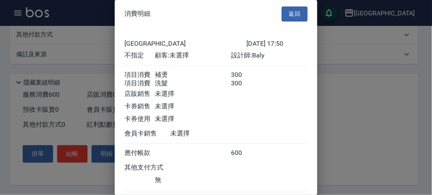
scroll to position [54, 0]
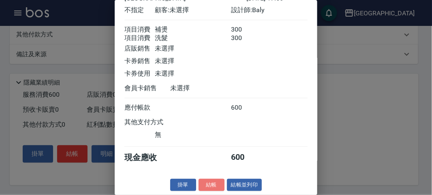
drag, startPoint x: 210, startPoint y: 181, endPoint x: 204, endPoint y: 173, distance: 10.8
click at [207, 176] on div "消費明細 返回 名留市府 [DATE] 17:50 不指定 顧客: 未選擇 設計師: Baly 項目消費 補燙 300 項目消費 洗髮 300 店販銷售 未選…" at bounding box center [216, 97] width 203 height 195
drag, startPoint x: 203, startPoint y: 186, endPoint x: 211, endPoint y: 183, distance: 9.0
click at [207, 185] on button "結帳" at bounding box center [211, 185] width 26 height 13
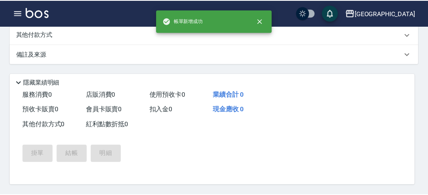
scroll to position [0, 0]
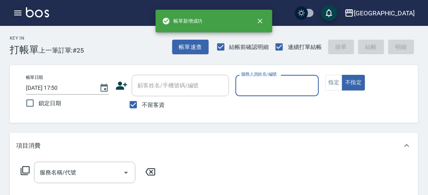
click at [17, 11] on icon "button" at bounding box center [18, 13] width 10 height 10
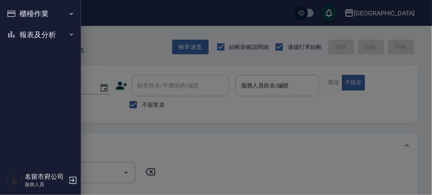
click at [27, 37] on button "報表及分析" at bounding box center [40, 34] width 75 height 21
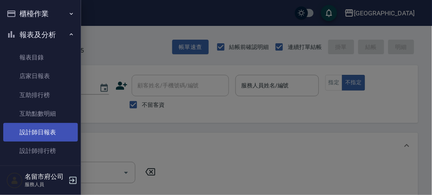
click at [43, 132] on link "設計師日報表" at bounding box center [40, 132] width 75 height 19
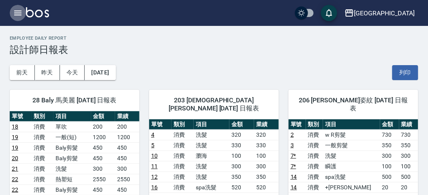
click at [17, 9] on icon "button" at bounding box center [18, 13] width 10 height 10
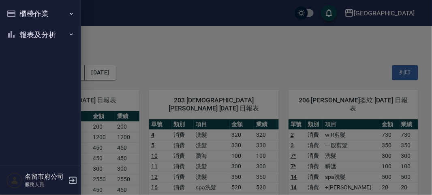
click at [27, 14] on button "櫃檯作業" at bounding box center [40, 13] width 75 height 21
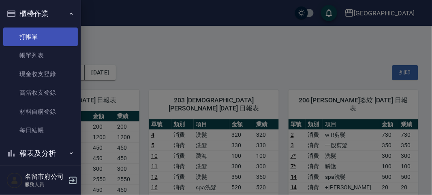
click at [42, 38] on link "打帳單" at bounding box center [40, 37] width 75 height 19
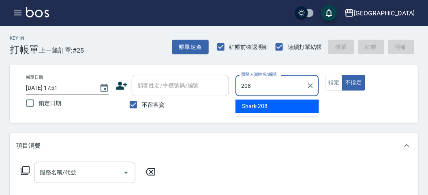
click at [284, 107] on div "Shark -208" at bounding box center [276, 106] width 83 height 13
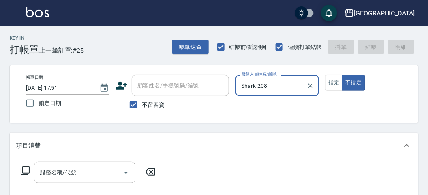
type input "Shark-208"
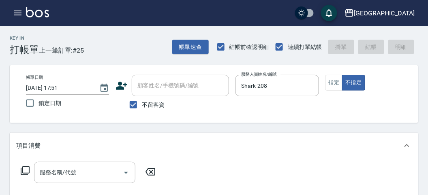
click at [26, 168] on icon at bounding box center [25, 171] width 10 height 10
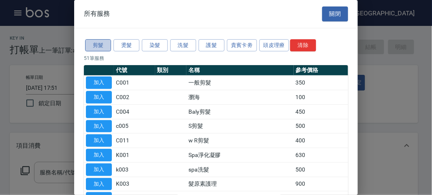
click at [96, 46] on button "剪髮" at bounding box center [98, 45] width 26 height 13
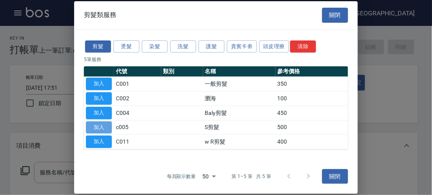
click at [95, 126] on button "加入" at bounding box center [99, 127] width 26 height 13
type input "S剪髮(c005)"
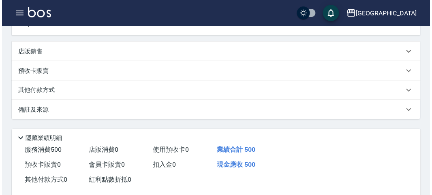
scroll to position [237, 0]
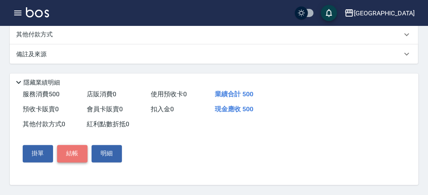
click at [70, 156] on button "結帳" at bounding box center [72, 153] width 30 height 17
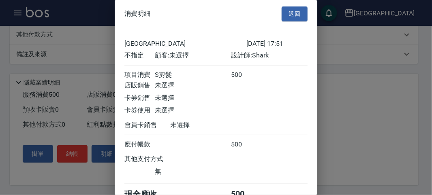
scroll to position [45, 0]
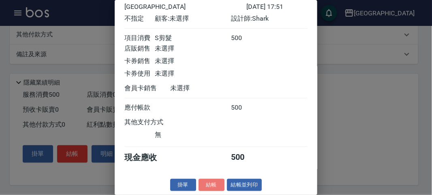
click at [210, 184] on button "結帳" at bounding box center [211, 185] width 26 height 13
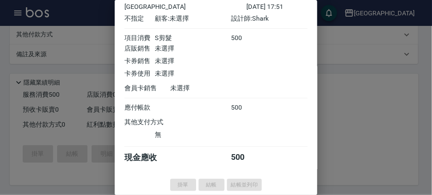
type input "[DATE] 18:15"
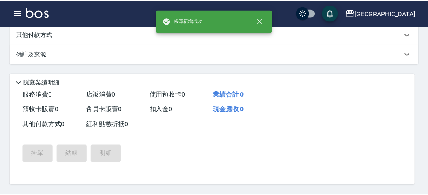
scroll to position [0, 0]
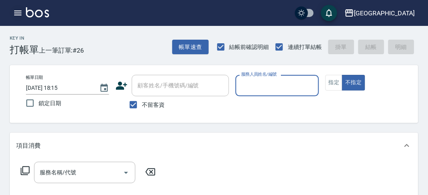
click at [17, 13] on icon "button" at bounding box center [17, 13] width 7 height 5
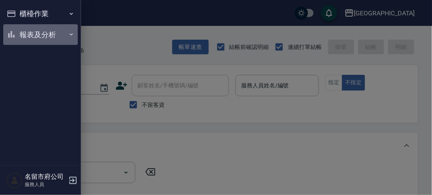
click at [28, 33] on button "報表及分析" at bounding box center [40, 34] width 75 height 21
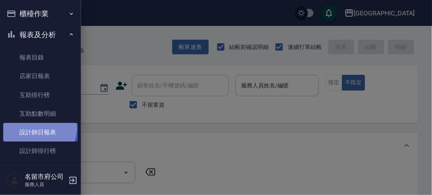
click at [37, 128] on link "設計師日報表" at bounding box center [40, 132] width 75 height 19
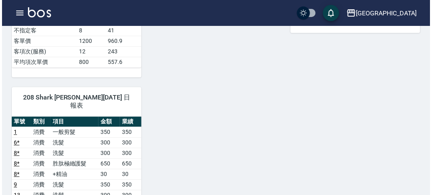
scroll to position [405, 0]
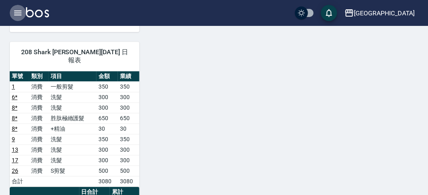
click at [18, 11] on icon "button" at bounding box center [17, 13] width 7 height 5
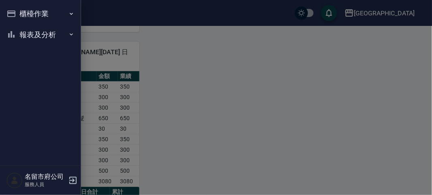
click at [45, 14] on button "櫃檯作業" at bounding box center [40, 13] width 75 height 21
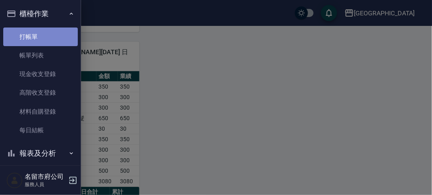
click at [55, 36] on link "打帳單" at bounding box center [40, 37] width 75 height 19
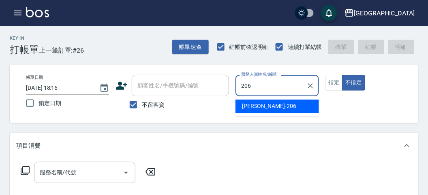
type input "[PERSON_NAME]-206"
type button "false"
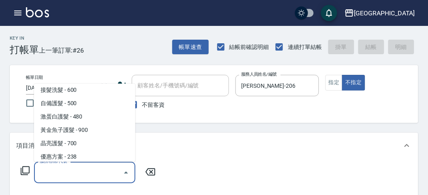
scroll to position [511, 0]
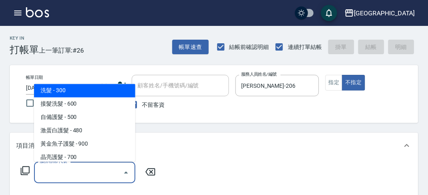
type input "洗髮(S011)"
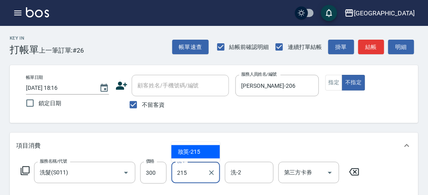
type input "妝英-215"
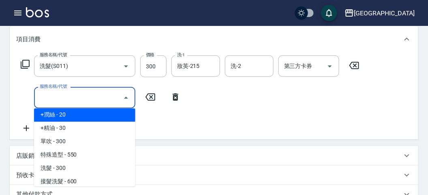
scroll to position [444, 0]
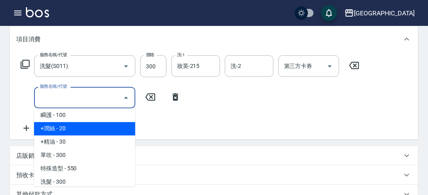
type input "+[PERSON_NAME](S002)"
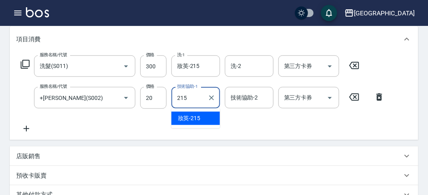
type input "妝英-215"
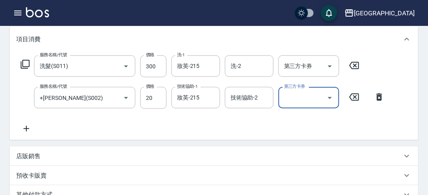
type input "[DATE] 18:23"
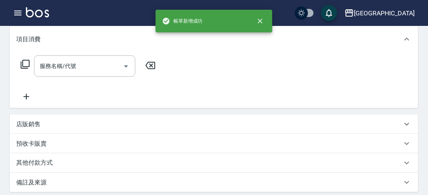
scroll to position [0, 0]
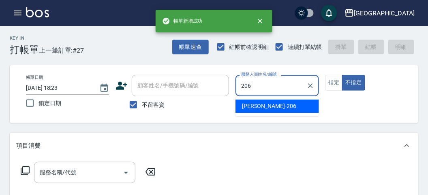
type input "[PERSON_NAME]-206"
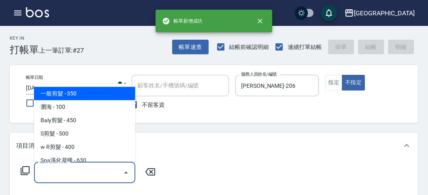
type input "一般剪髮(C001)"
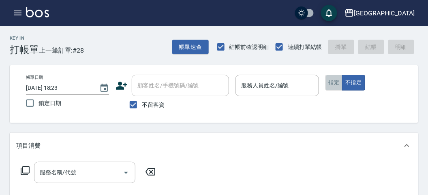
click at [333, 80] on button "指定" at bounding box center [333, 83] width 17 height 16
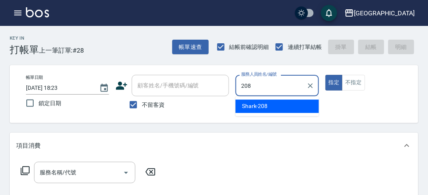
click at [258, 107] on span "Shark -208" at bounding box center [255, 106] width 26 height 9
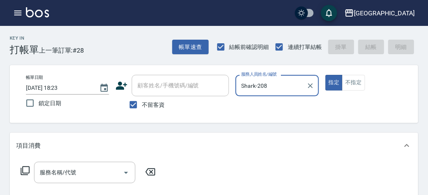
type input "Shark-208"
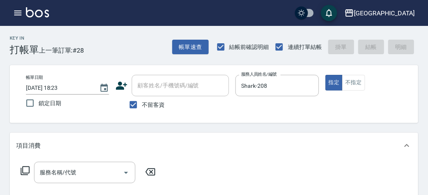
click at [26, 167] on icon at bounding box center [25, 170] width 9 height 9
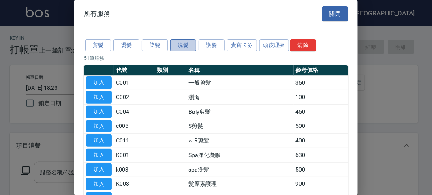
click at [182, 42] on button "洗髮" at bounding box center [183, 45] width 26 height 13
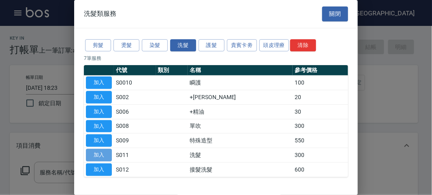
drag, startPoint x: 94, startPoint y: 157, endPoint x: 92, endPoint y: 154, distance: 4.2
click at [94, 156] on button "加入" at bounding box center [99, 155] width 26 height 13
type input "洗髮(S011)"
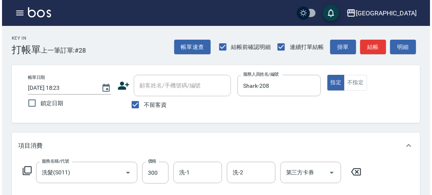
scroll to position [237, 0]
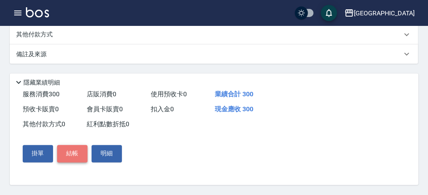
click at [68, 157] on button "結帳" at bounding box center [72, 153] width 30 height 17
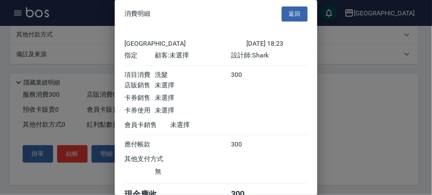
scroll to position [45, 0]
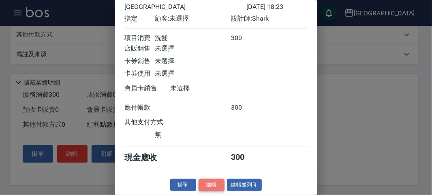
click at [208, 184] on button "結帳" at bounding box center [211, 185] width 26 height 13
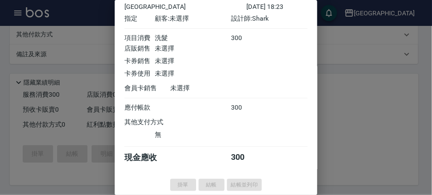
type input "[DATE] 18:35"
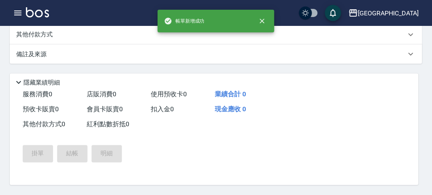
scroll to position [0, 0]
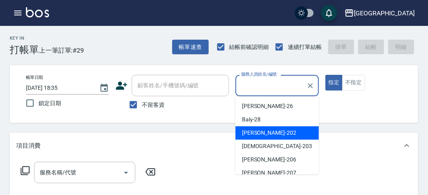
click at [247, 139] on div "[PERSON_NAME] -202" at bounding box center [276, 132] width 83 height 13
type input "[PERSON_NAME]-202"
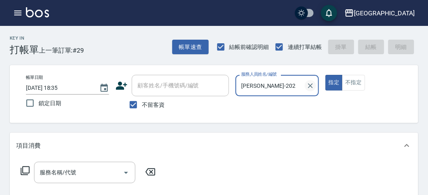
click at [310, 91] on button "Clear" at bounding box center [310, 85] width 11 height 11
click at [270, 90] on input "服務人員姓名/編號" at bounding box center [277, 86] width 76 height 14
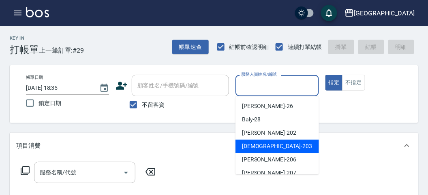
click at [274, 151] on div "聖德 -203" at bounding box center [276, 146] width 83 height 13
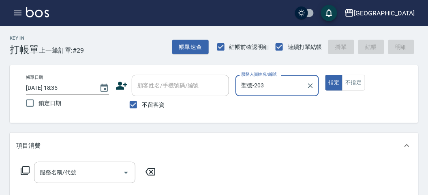
type input "聖德-203"
click at [26, 171] on icon at bounding box center [25, 171] width 10 height 10
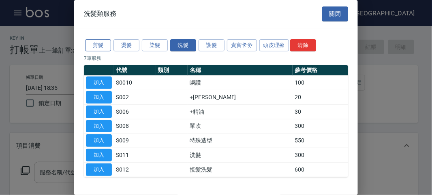
click at [95, 49] on button "剪髮" at bounding box center [98, 45] width 26 height 13
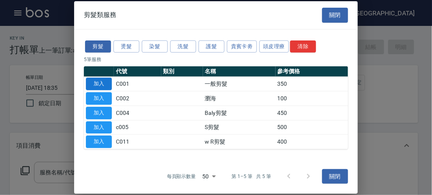
click at [104, 87] on button "加入" at bounding box center [99, 84] width 26 height 13
type input "一般剪髮(C001)"
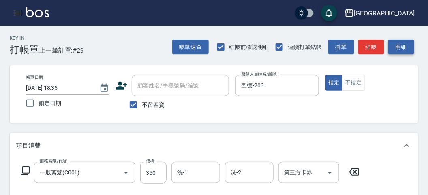
click at [399, 43] on button "明細" at bounding box center [401, 47] width 26 height 15
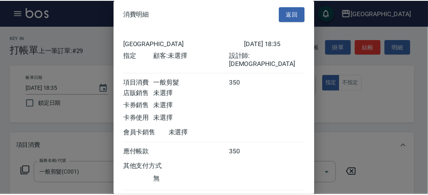
scroll to position [45, 0]
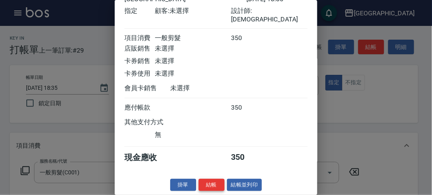
click at [213, 186] on button "結帳" at bounding box center [211, 185] width 26 height 13
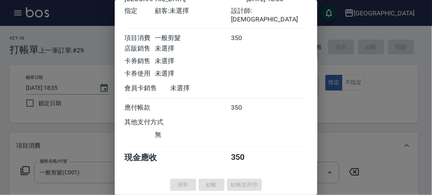
type input "[DATE] 19:06"
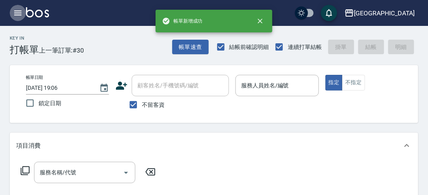
click at [17, 10] on icon "button" at bounding box center [18, 13] width 10 height 10
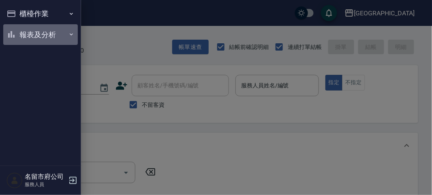
click at [32, 36] on button "報表及分析" at bounding box center [40, 34] width 75 height 21
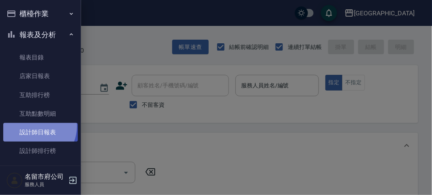
click at [34, 126] on link "設計師日報表" at bounding box center [40, 132] width 75 height 19
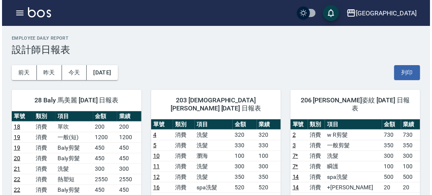
scroll to position [45, 0]
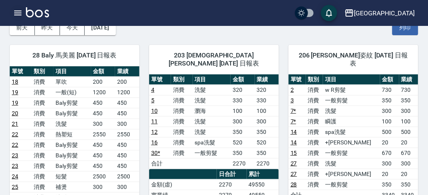
click at [18, 9] on icon "button" at bounding box center [18, 13] width 10 height 10
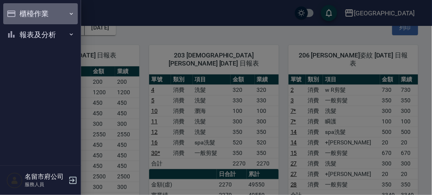
click at [18, 9] on button "櫃檯作業" at bounding box center [40, 13] width 75 height 21
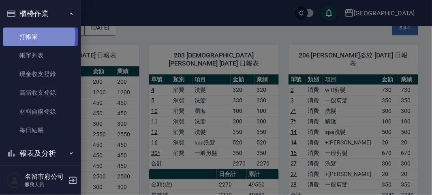
click at [30, 37] on link "打帳單" at bounding box center [40, 37] width 75 height 19
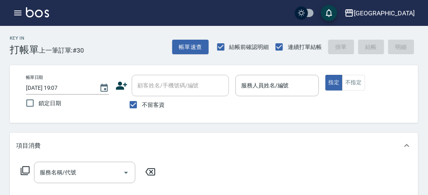
click at [107, 53] on div "Key In 打帳單 上一筆訂單:#30 帳單速查 結帳前確認明細 連續打單結帳 掛單 結帳 明細" at bounding box center [209, 41] width 418 height 30
click at [355, 84] on button "不指定" at bounding box center [353, 83] width 23 height 16
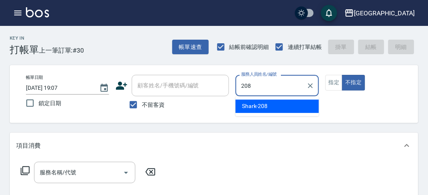
click at [258, 103] on span "Shark -208" at bounding box center [255, 106] width 26 height 9
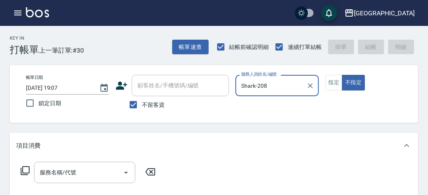
type input "Shark-208"
click at [22, 173] on icon at bounding box center [25, 171] width 10 height 10
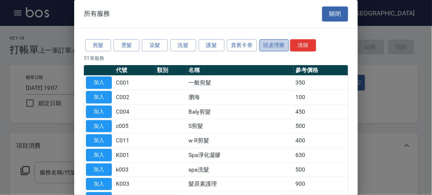
click at [268, 43] on button "頭皮理療" at bounding box center [274, 45] width 30 height 13
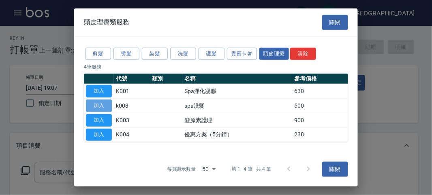
click at [100, 106] on button "加入" at bounding box center [99, 106] width 26 height 13
type input "spa洗髮(k003)"
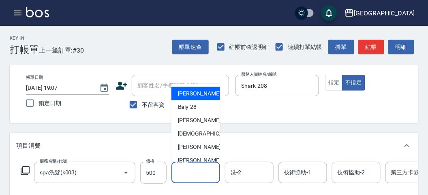
click at [195, 175] on input "洗-1" at bounding box center [195, 173] width 41 height 14
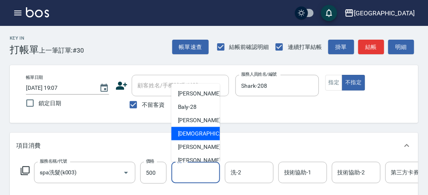
scroll to position [88, 0]
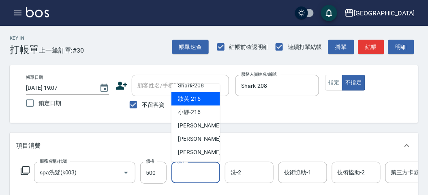
click at [200, 103] on div "妝英 -215" at bounding box center [195, 98] width 49 height 13
type input "妝英-215"
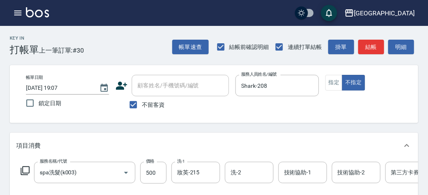
click at [27, 169] on icon at bounding box center [25, 171] width 10 height 10
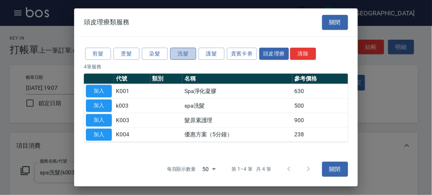
click at [187, 53] on button "洗髮" at bounding box center [183, 53] width 26 height 13
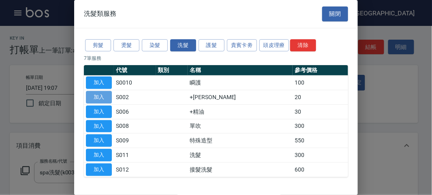
click at [107, 95] on button "加入" at bounding box center [99, 97] width 26 height 13
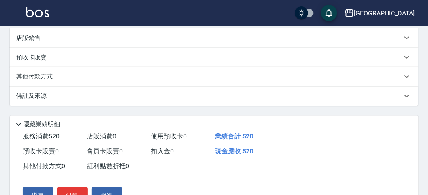
scroll to position [45, 0]
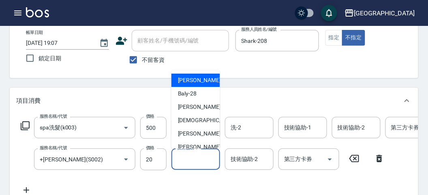
click at [199, 158] on input "技術協助-1" at bounding box center [195, 159] width 41 height 14
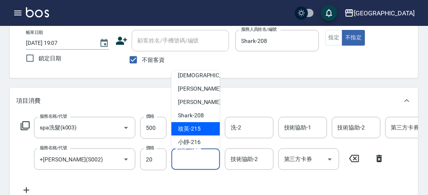
click at [193, 128] on span "妝英 -215" at bounding box center [189, 129] width 23 height 9
type input "妝英-215"
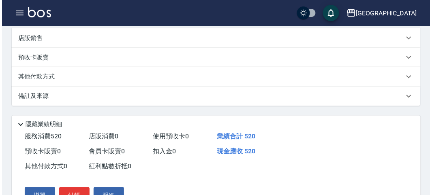
scroll to position [270, 0]
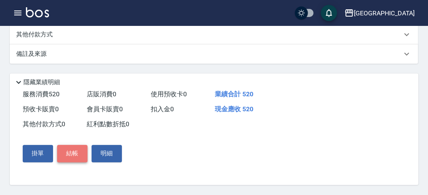
click at [74, 162] on button "結帳" at bounding box center [72, 153] width 30 height 17
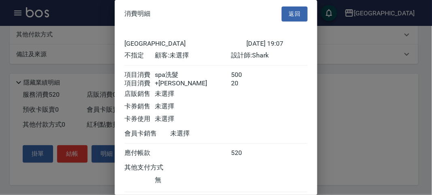
scroll to position [54, 0]
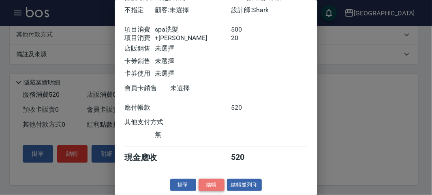
click at [208, 181] on button "結帳" at bounding box center [211, 185] width 26 height 13
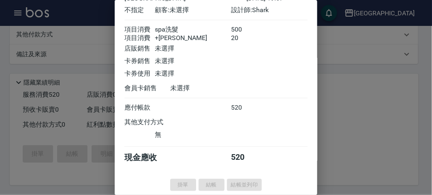
type input "[DATE] 19:28"
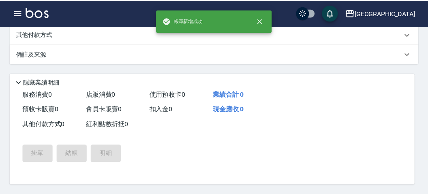
scroll to position [0, 0]
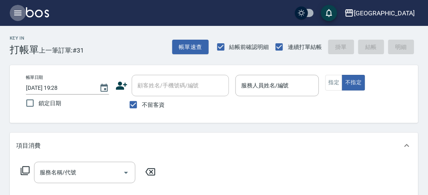
click at [16, 12] on icon "button" at bounding box center [18, 13] width 10 height 10
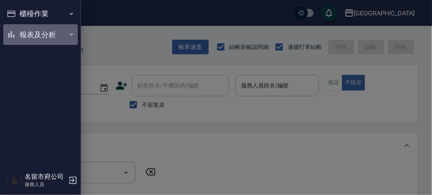
click at [28, 33] on button "報表及分析" at bounding box center [40, 34] width 75 height 21
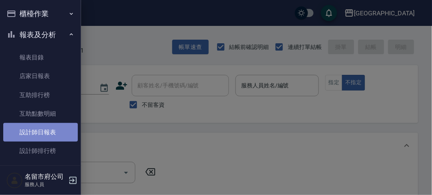
click at [46, 127] on link "設計師日報表" at bounding box center [40, 132] width 75 height 19
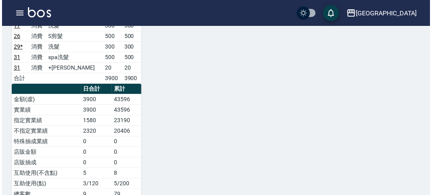
scroll to position [597, 0]
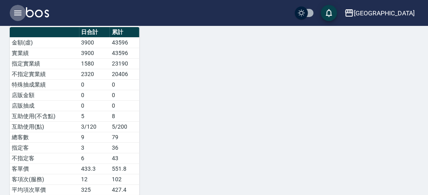
click at [17, 12] on icon "button" at bounding box center [18, 13] width 10 height 10
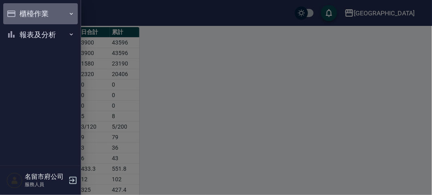
click at [29, 11] on button "櫃檯作業" at bounding box center [40, 13] width 75 height 21
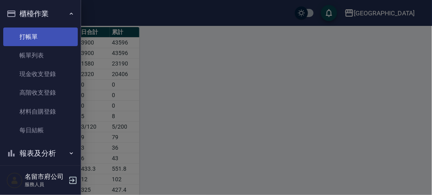
click at [35, 35] on link "打帳單" at bounding box center [40, 37] width 75 height 19
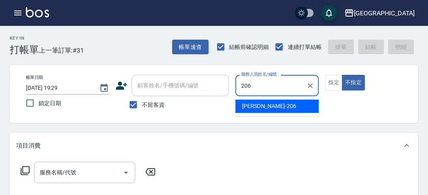
type input "[PERSON_NAME]-206"
type button "false"
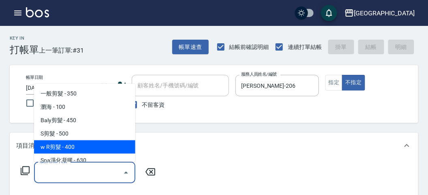
type input "w R剪髮(C011)"
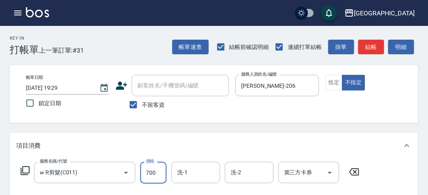
type input "700"
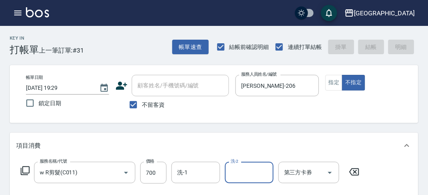
type input "[DATE] 19:39"
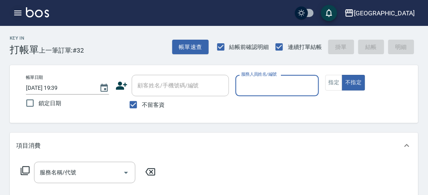
click at [19, 17] on icon "button" at bounding box center [18, 13] width 10 height 10
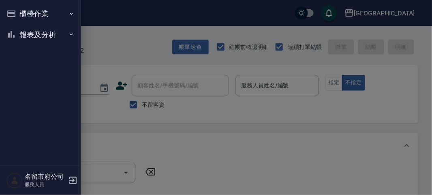
click at [19, 17] on button "櫃檯作業" at bounding box center [40, 13] width 75 height 21
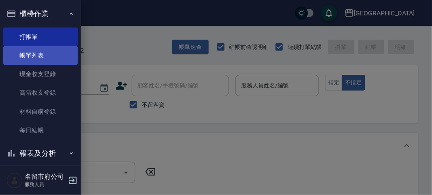
click at [27, 55] on link "帳單列表" at bounding box center [40, 55] width 75 height 19
click at [46, 63] on link "帳單列表" at bounding box center [40, 55] width 75 height 19
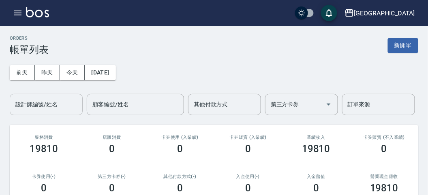
click at [47, 112] on div "設計師編號/姓名" at bounding box center [46, 104] width 73 height 21
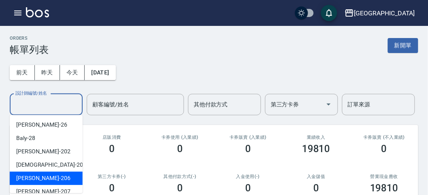
click at [55, 176] on div "[PERSON_NAME] -206" at bounding box center [46, 178] width 73 height 13
type input "[PERSON_NAME]-206"
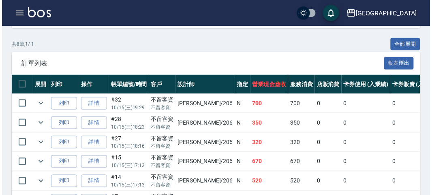
scroll to position [130, 0]
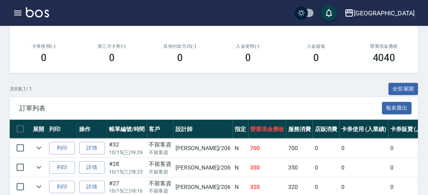
click at [16, 11] on icon "button" at bounding box center [17, 13] width 7 height 5
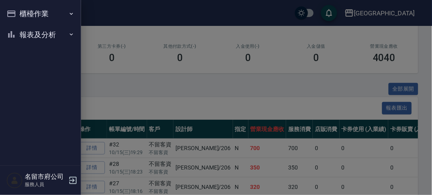
click at [17, 12] on button "櫃檯作業" at bounding box center [40, 13] width 75 height 21
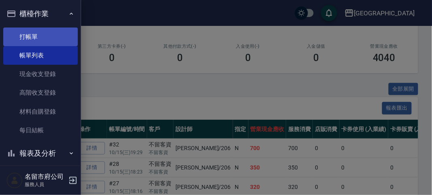
click at [35, 36] on link "打帳單" at bounding box center [40, 37] width 75 height 19
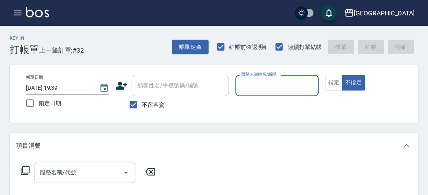
drag, startPoint x: 272, startPoint y: 86, endPoint x: 272, endPoint y: 92, distance: 6.1
click at [272, 88] on input "服務人員姓名/編號" at bounding box center [277, 86] width 76 height 14
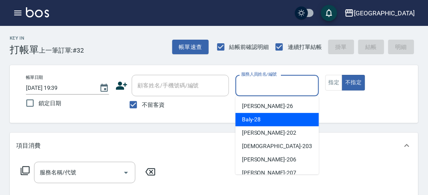
drag, startPoint x: 264, startPoint y: 119, endPoint x: 193, endPoint y: 109, distance: 72.0
click at [264, 118] on div "Baly -28" at bounding box center [276, 119] width 83 height 13
type input "Baly-28"
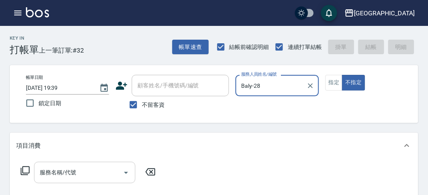
click at [53, 176] on input "服務名稱/代號" at bounding box center [79, 173] width 82 height 14
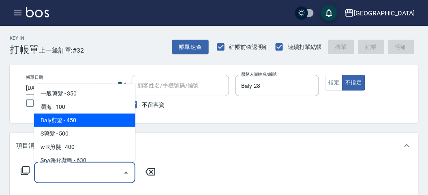
click at [77, 122] on span "Baly剪髮 - 450" at bounding box center [84, 120] width 101 height 13
type input "Baly剪髮(C004)"
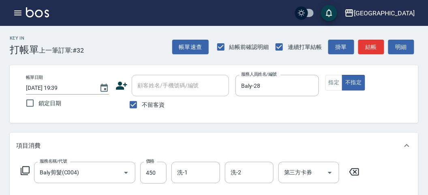
click at [23, 170] on icon at bounding box center [25, 171] width 10 height 10
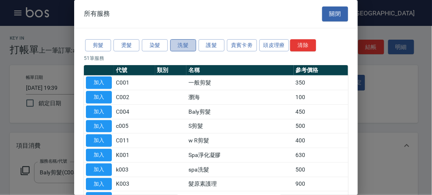
click at [188, 41] on button "洗髮" at bounding box center [183, 45] width 26 height 13
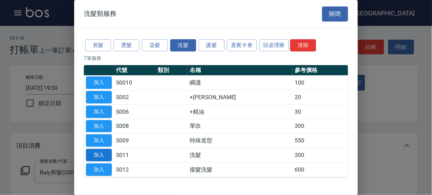
click at [103, 149] on button "加入" at bounding box center [99, 155] width 26 height 13
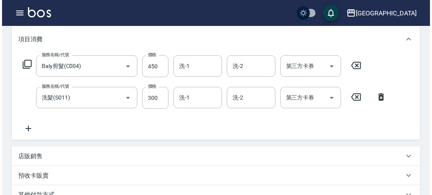
scroll to position [269, 0]
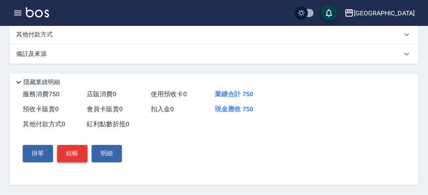
click at [70, 152] on button "結帳" at bounding box center [72, 153] width 30 height 17
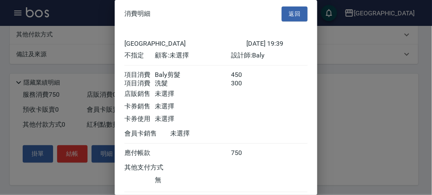
scroll to position [54, 0]
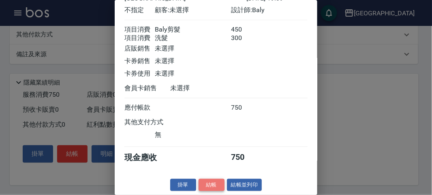
click at [210, 185] on button "結帳" at bounding box center [211, 185] width 26 height 13
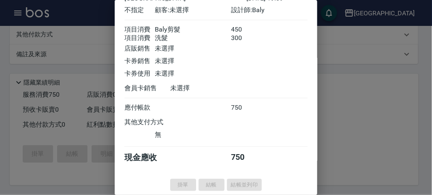
type input "[DATE] 20:04"
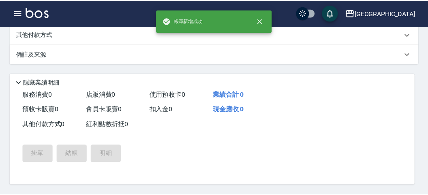
scroll to position [0, 0]
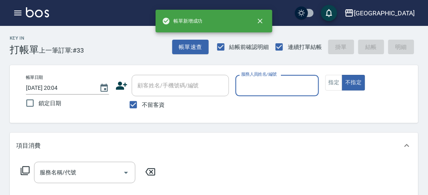
click at [275, 84] on input "服務人員姓名/編號" at bounding box center [277, 86] width 76 height 14
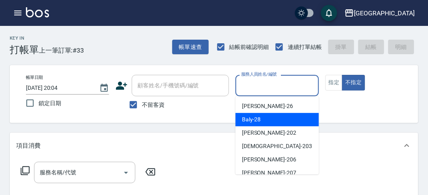
click at [274, 120] on div "Baly -28" at bounding box center [276, 119] width 83 height 13
type input "Baly-28"
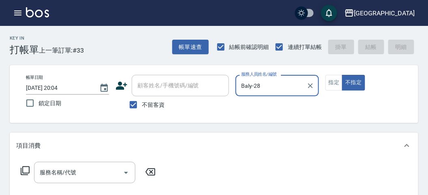
click at [25, 171] on icon at bounding box center [25, 171] width 10 height 10
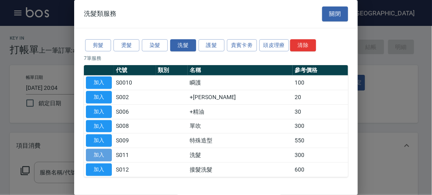
click at [100, 154] on button "加入" at bounding box center [99, 155] width 26 height 13
type input "洗髮(S011)"
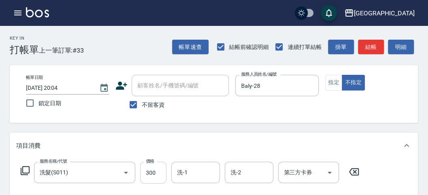
drag, startPoint x: 159, startPoint y: 177, endPoint x: 148, endPoint y: 177, distance: 11.0
click at [159, 177] on input "300" at bounding box center [153, 173] width 26 height 22
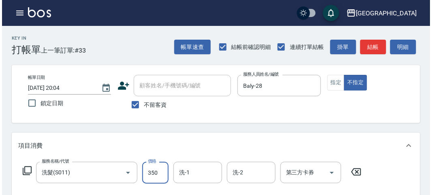
scroll to position [237, 0]
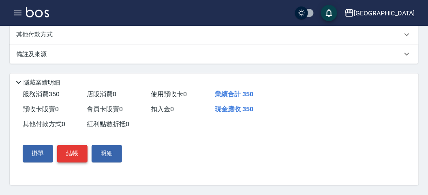
type input "350"
click at [72, 156] on button "結帳" at bounding box center [72, 153] width 30 height 17
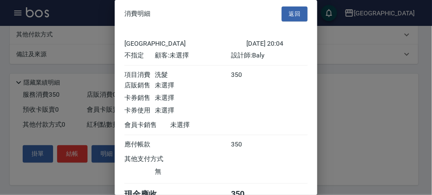
scroll to position [45, 0]
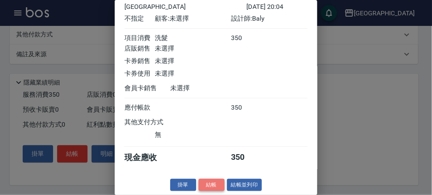
click at [211, 181] on button "結帳" at bounding box center [211, 185] width 26 height 13
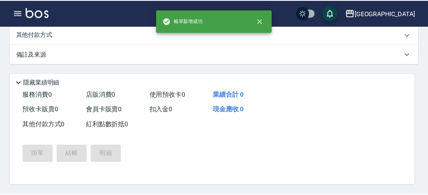
scroll to position [0, 0]
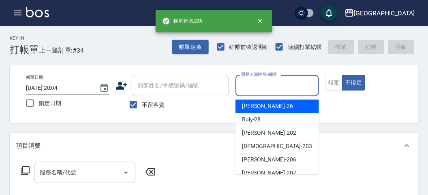
drag, startPoint x: 259, startPoint y: 84, endPoint x: 245, endPoint y: 126, distance: 44.4
click at [258, 84] on input "服務人員姓名/編號" at bounding box center [277, 86] width 76 height 14
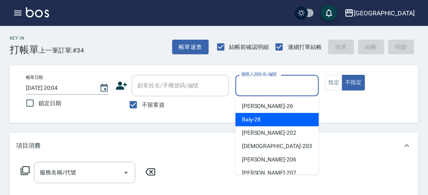
drag, startPoint x: 248, startPoint y: 119, endPoint x: 49, endPoint y: 118, distance: 199.7
click at [247, 119] on span "Baly -28" at bounding box center [251, 119] width 19 height 9
type input "Baly-28"
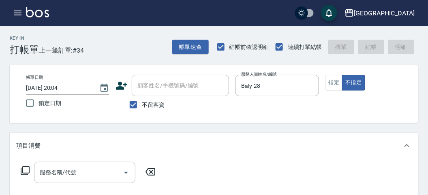
click at [28, 171] on icon at bounding box center [25, 171] width 10 height 10
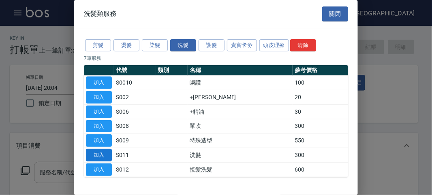
click at [98, 152] on button "加入" at bounding box center [99, 155] width 26 height 13
type input "洗髮(S011)"
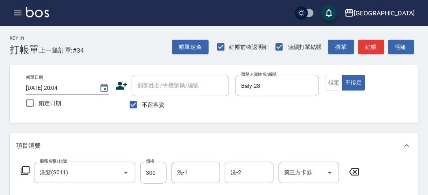
drag, startPoint x: 183, startPoint y: 173, endPoint x: 184, endPoint y: 163, distance: 9.8
click at [184, 171] on input "洗-1" at bounding box center [195, 173] width 41 height 14
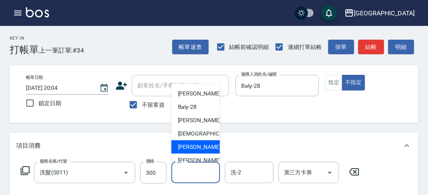
scroll to position [88, 0]
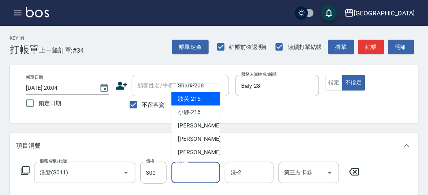
drag, startPoint x: 196, startPoint y: 92, endPoint x: 195, endPoint y: 102, distance: 10.2
click at [195, 102] on ul "[PERSON_NAME] -26 Baly -28 [PERSON_NAME] -202 聖德 -203 [PERSON_NAME] -206 [PERSO…" at bounding box center [195, 123] width 49 height 78
click at [195, 102] on span "妝英 -215" at bounding box center [189, 99] width 23 height 9
type input "妝英-215"
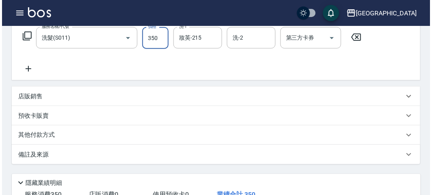
scroll to position [237, 0]
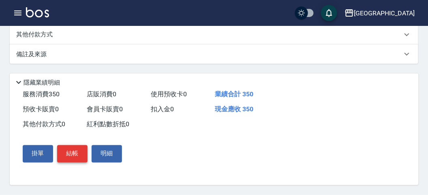
type input "350"
click at [78, 152] on button "結帳" at bounding box center [72, 153] width 30 height 17
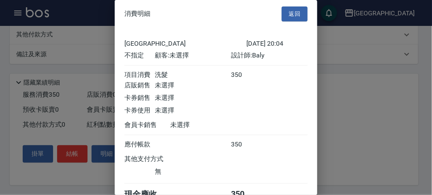
scroll to position [45, 0]
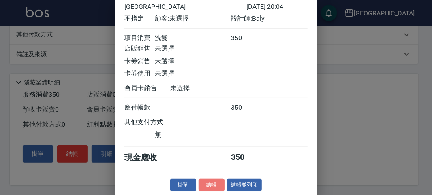
click at [205, 184] on button "結帳" at bounding box center [211, 185] width 26 height 13
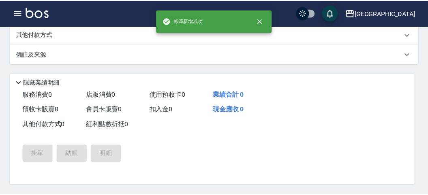
scroll to position [0, 0]
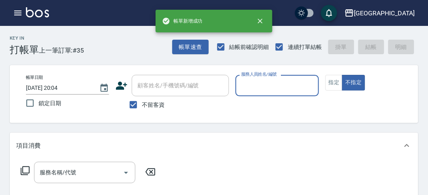
click at [248, 81] on input "服務人員姓名/編號" at bounding box center [277, 86] width 76 height 14
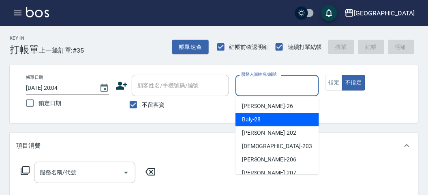
click at [249, 118] on span "Baly -28" at bounding box center [251, 119] width 19 height 9
type input "Baly-28"
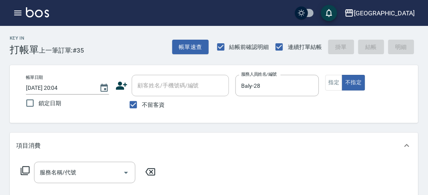
click at [27, 168] on icon at bounding box center [25, 171] width 10 height 10
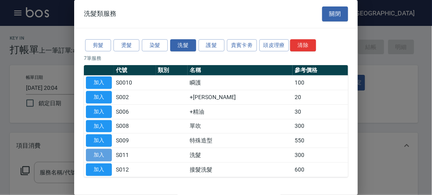
click at [91, 154] on button "加入" at bounding box center [99, 155] width 26 height 13
type input "洗髮(S011)"
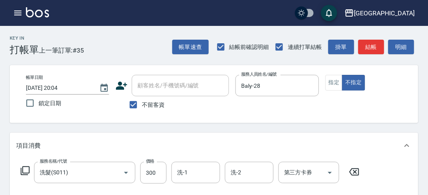
click at [24, 171] on icon at bounding box center [25, 171] width 10 height 10
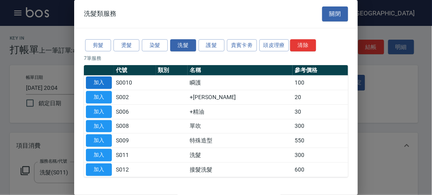
drag, startPoint x: 93, startPoint y: 84, endPoint x: 41, endPoint y: 132, distance: 71.4
click at [93, 84] on button "加入" at bounding box center [99, 83] width 26 height 13
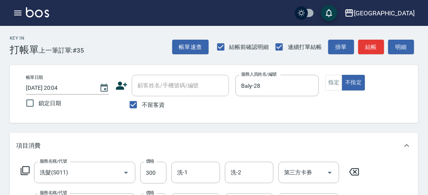
click at [23, 171] on icon at bounding box center [25, 171] width 10 height 10
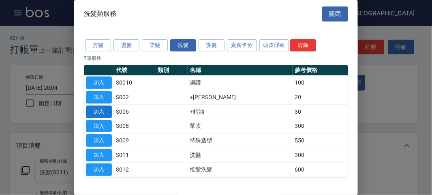
click at [103, 110] on button "加入" at bounding box center [99, 112] width 26 height 13
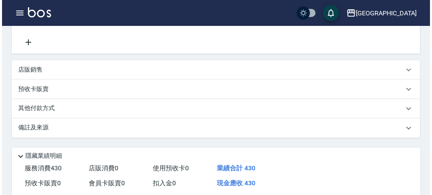
scroll to position [300, 0]
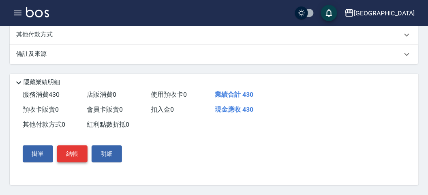
click at [69, 156] on button "結帳" at bounding box center [72, 154] width 30 height 17
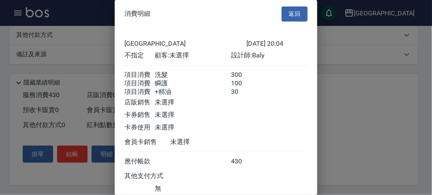
scroll to position [63, 0]
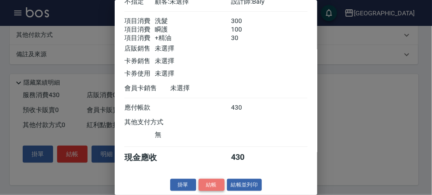
click at [211, 182] on button "結帳" at bounding box center [211, 185] width 26 height 13
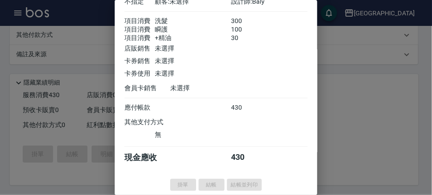
type input "[DATE] 20:05"
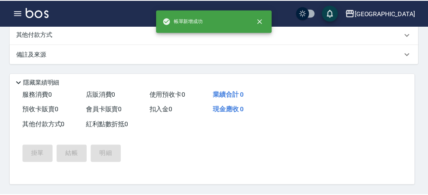
scroll to position [0, 0]
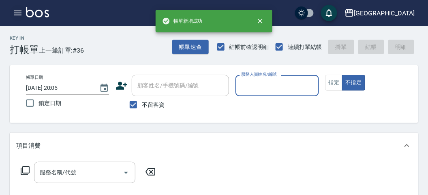
click at [19, 15] on icon "button" at bounding box center [17, 13] width 7 height 5
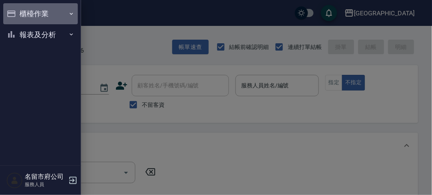
click at [19, 15] on button "櫃檯作業" at bounding box center [40, 13] width 75 height 21
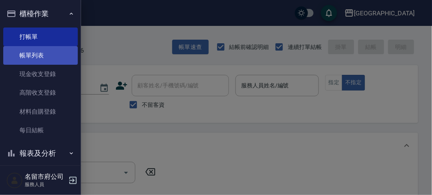
click at [36, 52] on link "帳單列表" at bounding box center [40, 55] width 75 height 19
drag, startPoint x: 36, startPoint y: 52, endPoint x: 27, endPoint y: 59, distance: 11.3
click at [36, 52] on link "帳單列表" at bounding box center [40, 55] width 75 height 19
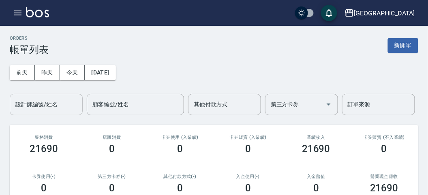
click at [53, 103] on div "設計師編號/姓名 設計師編號/姓名" at bounding box center [46, 104] width 73 height 21
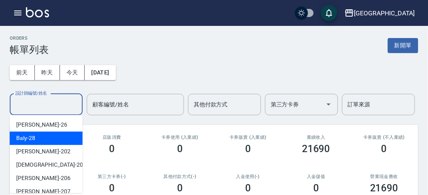
click at [59, 132] on div "Baly -28" at bounding box center [46, 138] width 73 height 13
click at [43, 104] on input "Baly-28" at bounding box center [39, 105] width 53 height 14
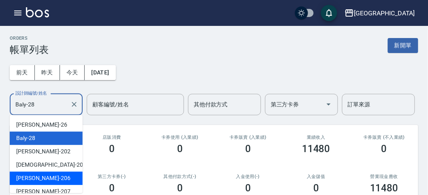
click at [39, 175] on span "[PERSON_NAME] -206" at bounding box center [43, 178] width 54 height 9
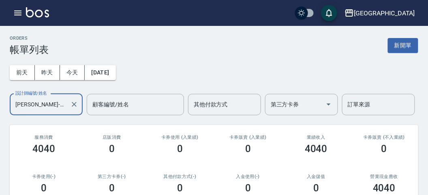
click at [60, 106] on input "[PERSON_NAME]-206" at bounding box center [39, 105] width 53 height 14
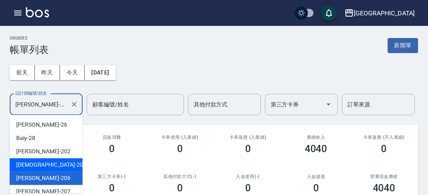
click at [60, 165] on div "聖德 -203" at bounding box center [46, 164] width 73 height 13
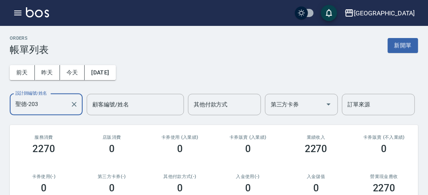
click at [43, 100] on input "聖德-203" at bounding box center [39, 105] width 53 height 14
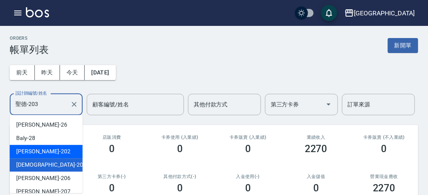
scroll to position [88, 0]
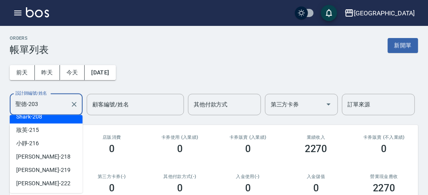
click at [47, 120] on div "Shark -208" at bounding box center [46, 116] width 73 height 13
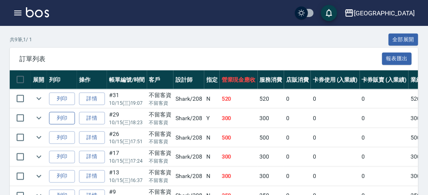
scroll to position [45, 0]
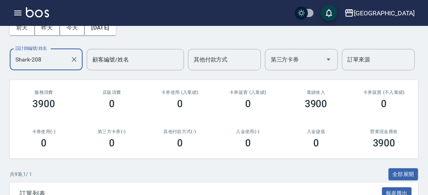
click at [38, 61] on input "Shark-208" at bounding box center [39, 60] width 53 height 14
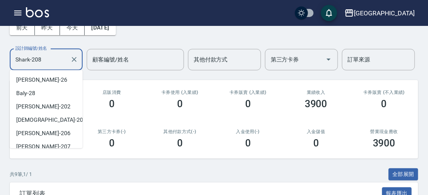
scroll to position [18, 0]
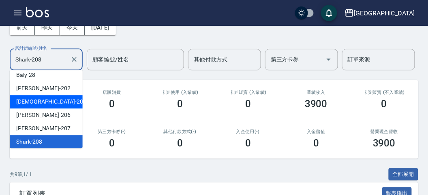
click at [39, 100] on div "聖德 -203" at bounding box center [46, 101] width 73 height 13
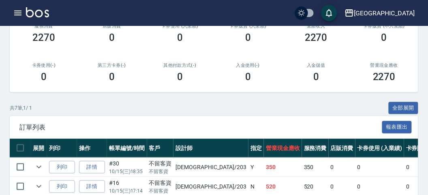
scroll to position [0, 0]
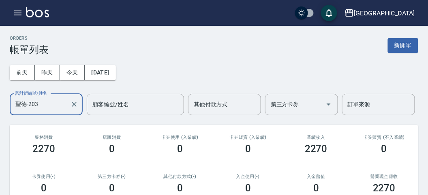
click at [55, 101] on input "聖德-203" at bounding box center [39, 105] width 53 height 14
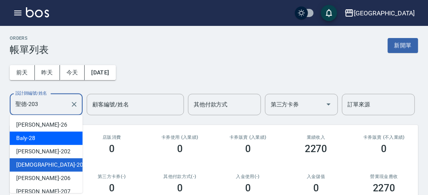
click at [48, 134] on div "Baly -28" at bounding box center [46, 138] width 73 height 13
type input "Baly-28"
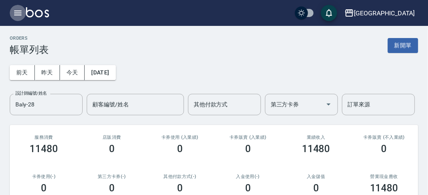
click at [21, 13] on icon "button" at bounding box center [18, 13] width 10 height 10
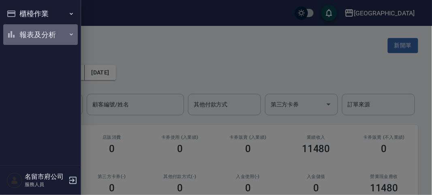
click at [20, 30] on button "報表及分析" at bounding box center [40, 34] width 75 height 21
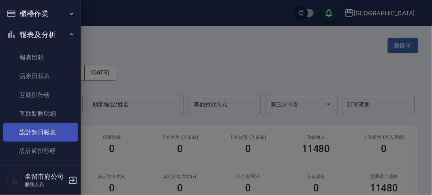
click at [36, 132] on link "設計師日報表" at bounding box center [40, 132] width 75 height 19
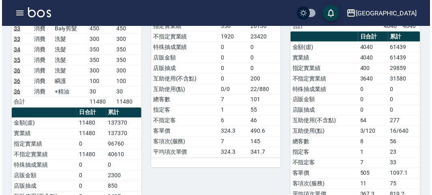
scroll to position [135, 0]
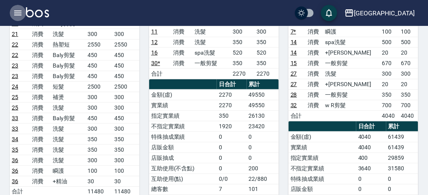
click at [20, 11] on icon "button" at bounding box center [18, 13] width 10 height 10
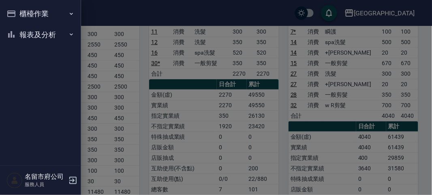
click at [20, 11] on button "櫃檯作業" at bounding box center [40, 13] width 75 height 21
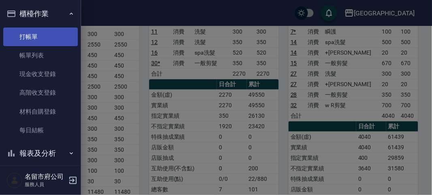
click at [32, 37] on link "打帳單" at bounding box center [40, 37] width 75 height 19
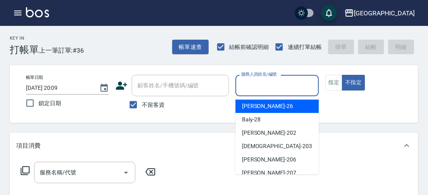
click at [258, 82] on input "服務人員姓名/編號" at bounding box center [277, 86] width 76 height 14
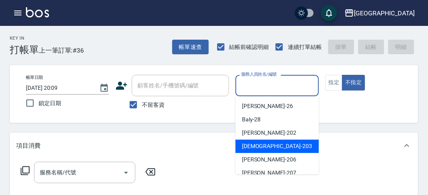
drag, startPoint x: 274, startPoint y: 146, endPoint x: 43, endPoint y: 146, distance: 231.3
click at [273, 146] on div "聖德 -203" at bounding box center [276, 146] width 83 height 13
type input "聖德-203"
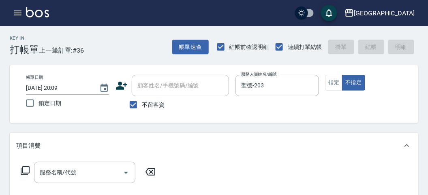
click at [22, 167] on icon at bounding box center [25, 170] width 9 height 9
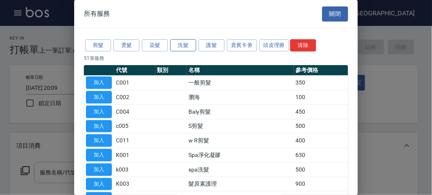
click at [185, 44] on button "洗髮" at bounding box center [183, 45] width 26 height 13
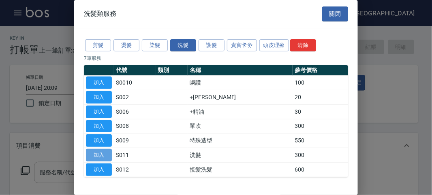
click at [100, 155] on button "加入" at bounding box center [99, 155] width 26 height 13
type input "洗髮(S011)"
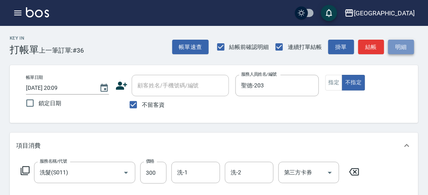
click at [393, 47] on button "明細" at bounding box center [401, 47] width 26 height 15
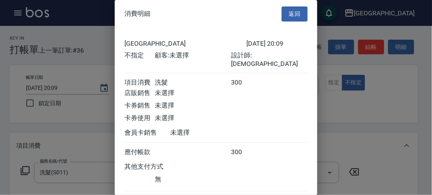
scroll to position [45, 0]
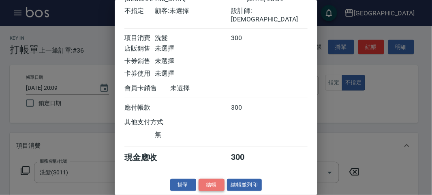
click at [213, 188] on button "結帳" at bounding box center [211, 185] width 26 height 13
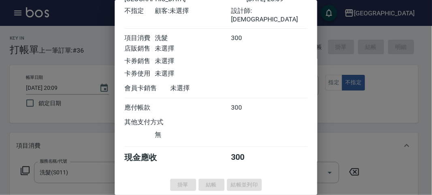
type input "[DATE] 20:29"
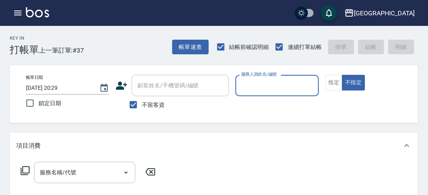
click at [275, 95] on div "服務人員姓名/編號" at bounding box center [276, 85] width 83 height 21
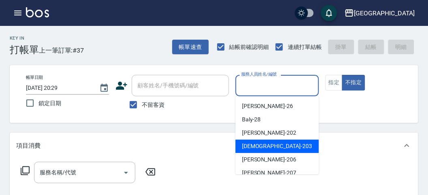
click at [237, 149] on div "聖德 -203" at bounding box center [276, 146] width 83 height 13
type input "聖德-203"
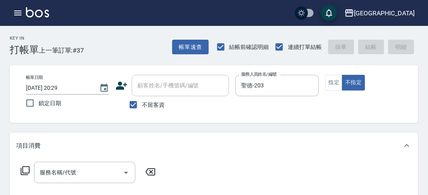
click at [27, 169] on icon at bounding box center [25, 171] width 10 height 10
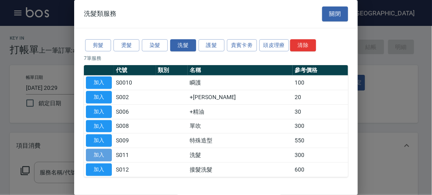
click at [100, 155] on button "加入" at bounding box center [99, 155] width 26 height 13
type input "洗髮(S011)"
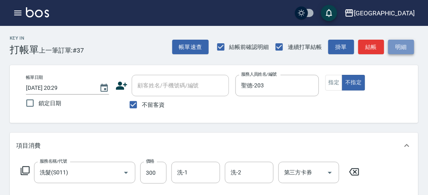
click at [408, 47] on button "明細" at bounding box center [401, 47] width 26 height 15
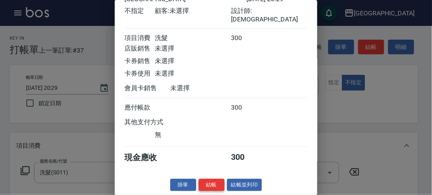
click at [203, 184] on button "結帳" at bounding box center [211, 185] width 26 height 13
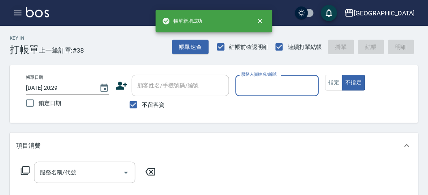
click at [17, 17] on icon "button" at bounding box center [18, 13] width 10 height 10
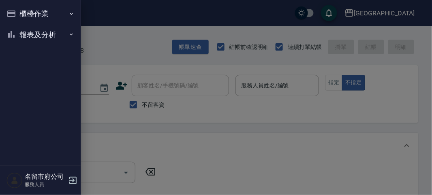
click at [16, 50] on nav "櫃檯作業 打帳單 帳單列表 現金收支登錄 高階收支登錄 材料自購登錄 每日結帳 報表及分析 報表目錄 店家日報表 互助排行榜 互助點數明細 設計師日報表 設計…" at bounding box center [40, 83] width 81 height 166
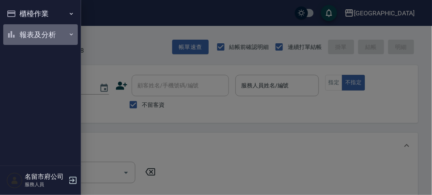
click at [16, 37] on icon "button" at bounding box center [11, 35] width 10 height 10
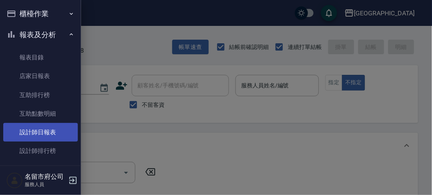
click at [45, 134] on link "設計師日報表" at bounding box center [40, 132] width 75 height 19
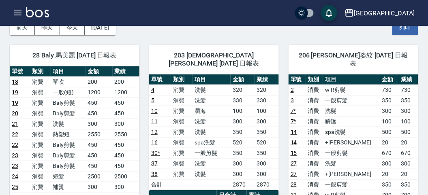
scroll to position [90, 0]
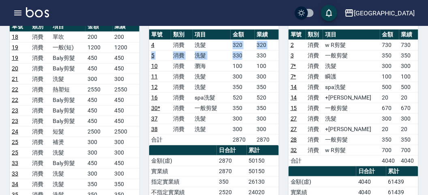
drag, startPoint x: 230, startPoint y: 33, endPoint x: 245, endPoint y: 47, distance: 20.1
click at [245, 47] on tbody "4 消費 洗髮 320 320 5 消費 洗髮 330 330 10 消費 瀏海 100 100 11 消費 洗髮 300 300 12 消費 洗髮 350 …" at bounding box center [214, 92] width 130 height 105
click at [239, 61] on td "100" at bounding box center [242, 66] width 24 height 11
click at [244, 61] on tr "10 消費 瀏海 100 100" at bounding box center [214, 66] width 130 height 11
click at [244, 61] on td "100" at bounding box center [242, 66] width 24 height 11
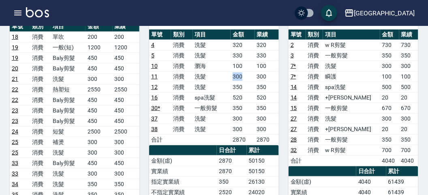
drag, startPoint x: 231, startPoint y: 68, endPoint x: 245, endPoint y: 70, distance: 13.5
click at [245, 71] on td "300" at bounding box center [242, 76] width 24 height 11
click at [233, 92] on td "520" at bounding box center [242, 97] width 24 height 11
drag, startPoint x: 230, startPoint y: 78, endPoint x: 269, endPoint y: 79, distance: 39.7
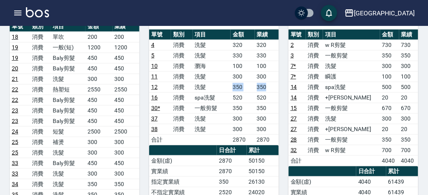
click at [269, 82] on tr "12 消費 洗髮 350 350" at bounding box center [214, 87] width 130 height 11
click at [269, 82] on td "350" at bounding box center [267, 87] width 24 height 11
drag, startPoint x: 232, startPoint y: 84, endPoint x: 269, endPoint y: 87, distance: 37.8
click at [269, 92] on tr "16 消費 spa洗髮 520 520" at bounding box center [214, 97] width 130 height 11
drag, startPoint x: 254, startPoint y: 98, endPoint x: 268, endPoint y: 98, distance: 13.8
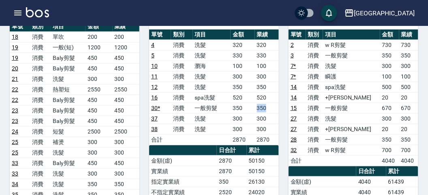
click at [268, 103] on tr "30 * 消費 一般剪髮 350 350" at bounding box center [214, 108] width 130 height 11
click at [268, 103] on td "350" at bounding box center [267, 108] width 24 height 11
drag, startPoint x: 250, startPoint y: 104, endPoint x: 264, endPoint y: 105, distance: 13.5
click at [264, 113] on tr "37 消費 洗髮 300 300" at bounding box center [214, 118] width 130 height 11
drag, startPoint x: 260, startPoint y: 117, endPoint x: 276, endPoint y: 117, distance: 15.8
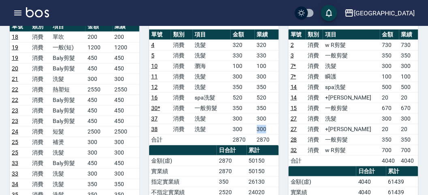
click at [276, 124] on tr "38 消費 洗髮 300 300" at bounding box center [214, 129] width 130 height 11
click at [276, 124] on td "300" at bounding box center [267, 129] width 24 height 11
click at [13, 15] on icon "button" at bounding box center [18, 13] width 10 height 10
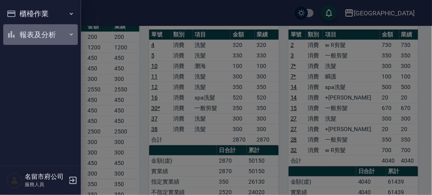
click at [17, 33] on button "報表及分析" at bounding box center [40, 34] width 75 height 21
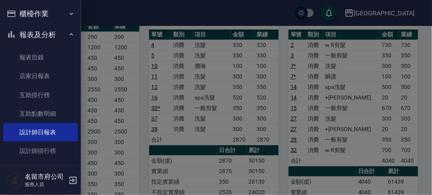
click at [144, 67] on div at bounding box center [216, 97] width 432 height 195
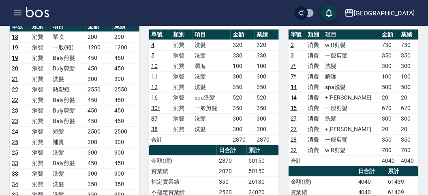
click at [8, 3] on div "名留市府 登出" at bounding box center [214, 13] width 428 height 26
click at [20, 14] on icon "button" at bounding box center [18, 13] width 10 height 10
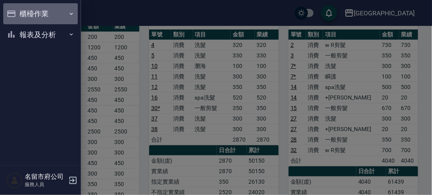
click at [20, 15] on button "櫃檯作業" at bounding box center [40, 13] width 75 height 21
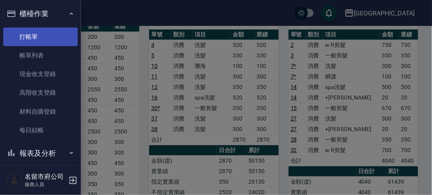
drag, startPoint x: 30, startPoint y: 35, endPoint x: 34, endPoint y: 37, distance: 4.4
click at [31, 36] on link "打帳單" at bounding box center [40, 37] width 75 height 19
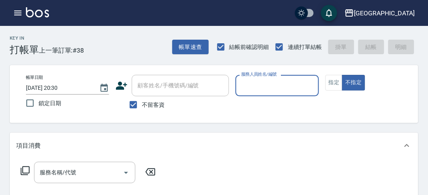
drag, startPoint x: 252, startPoint y: 87, endPoint x: 255, endPoint y: 94, distance: 7.4
click at [253, 89] on input "服務人員姓名/編號" at bounding box center [277, 86] width 76 height 14
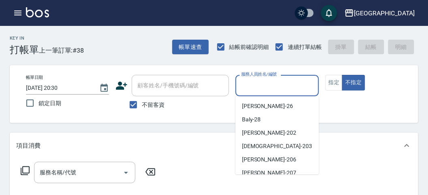
scroll to position [45, 0]
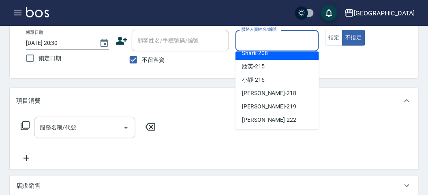
drag, startPoint x: 260, startPoint y: 56, endPoint x: 242, endPoint y: 58, distance: 17.5
click at [260, 55] on span "Shark -208" at bounding box center [255, 53] width 26 height 9
type input "Shark-208"
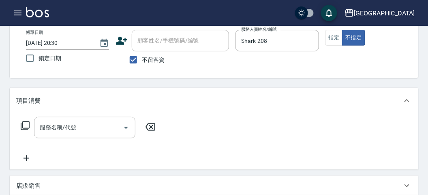
click at [26, 123] on icon at bounding box center [25, 126] width 10 height 10
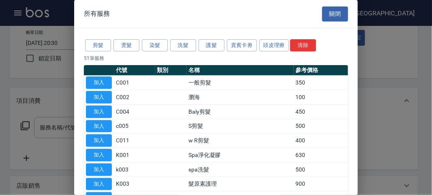
drag, startPoint x: 181, startPoint y: 44, endPoint x: 18, endPoint y: 94, distance: 169.9
click at [179, 44] on button "洗髮" at bounding box center [183, 45] width 26 height 13
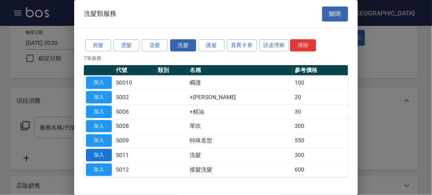
click at [98, 149] on button "加入" at bounding box center [99, 155] width 26 height 13
type input "洗髮(S011)"
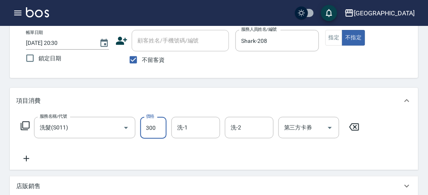
click at [158, 128] on input "300" at bounding box center [153, 128] width 26 height 22
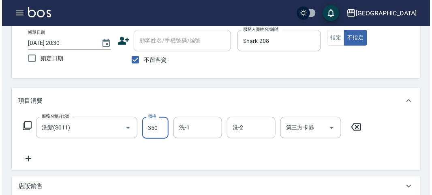
scroll to position [0, 0]
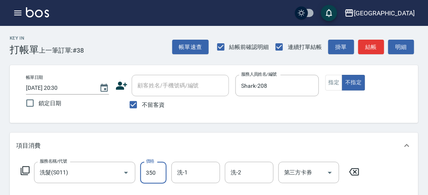
type input "350"
click at [403, 35] on div "Key In 打帳單 上一筆訂單:#38 帳單速查 結帳前確認明細 連續打單結帳 掛單 結帳 明細" at bounding box center [209, 41] width 418 height 30
click at [397, 49] on button "明細" at bounding box center [401, 47] width 26 height 15
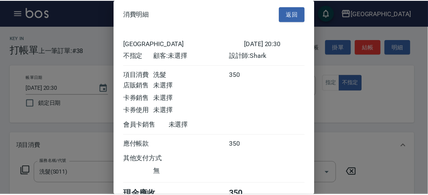
scroll to position [45, 0]
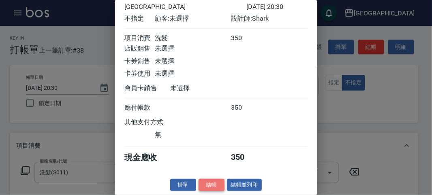
click at [209, 184] on button "結帳" at bounding box center [211, 185] width 26 height 13
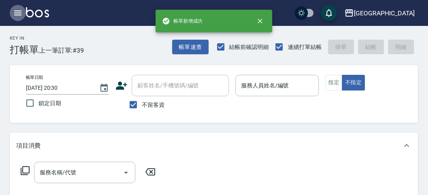
click at [21, 11] on icon "button" at bounding box center [18, 13] width 10 height 10
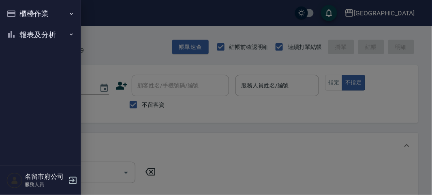
drag, startPoint x: 21, startPoint y: 11, endPoint x: 34, endPoint y: 75, distance: 65.4
click at [25, 37] on button "報表及分析" at bounding box center [40, 34] width 75 height 21
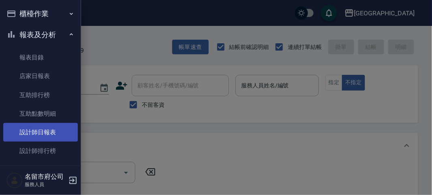
click at [57, 137] on link "設計師日報表" at bounding box center [40, 132] width 75 height 19
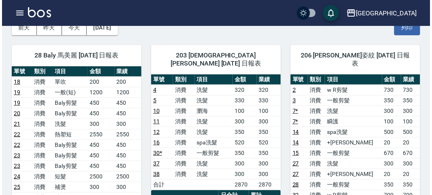
scroll to position [90, 0]
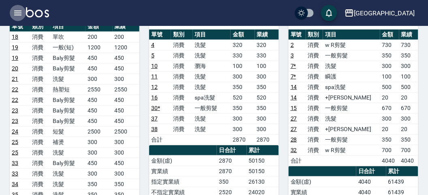
click at [16, 13] on icon "button" at bounding box center [18, 13] width 10 height 10
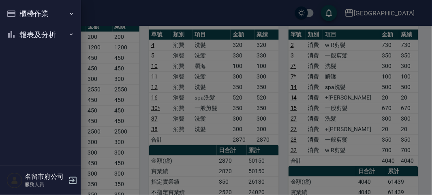
click at [17, 13] on button "櫃檯作業" at bounding box center [40, 13] width 75 height 21
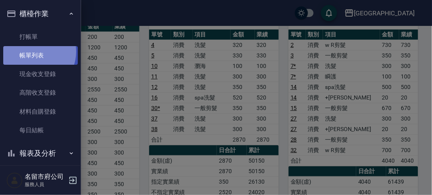
click at [33, 52] on link "帳單列表" at bounding box center [40, 55] width 75 height 19
click at [34, 53] on link "帳單列表" at bounding box center [40, 55] width 75 height 19
click at [29, 56] on link "帳單列表" at bounding box center [40, 55] width 75 height 19
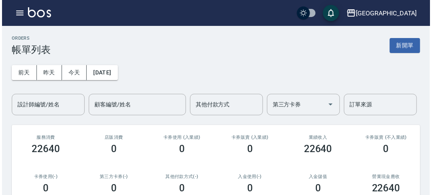
scroll to position [225, 0]
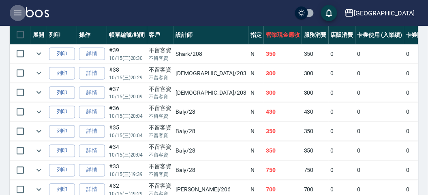
click at [20, 14] on icon "button" at bounding box center [18, 13] width 10 height 10
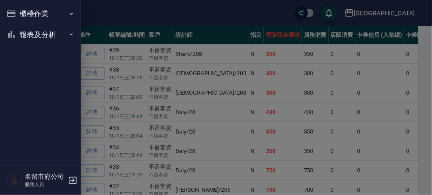
click at [16, 29] on button "報表及分析" at bounding box center [40, 34] width 75 height 21
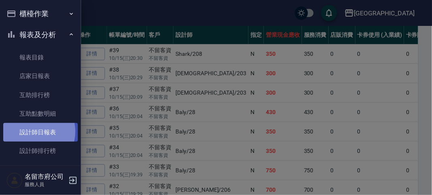
click at [32, 132] on link "設計師日報表" at bounding box center [40, 132] width 75 height 19
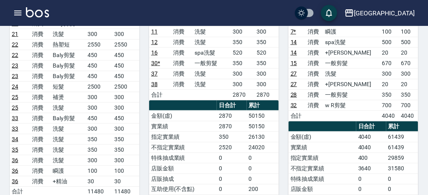
scroll to position [180, 0]
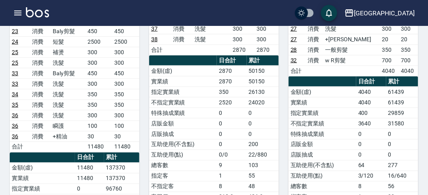
click at [269, 160] on td "103" at bounding box center [263, 165] width 32 height 11
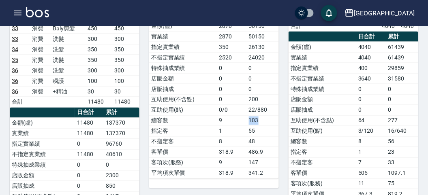
drag, startPoint x: 239, startPoint y: 108, endPoint x: 259, endPoint y: 106, distance: 20.8
click at [259, 115] on tr "總客數 9 103" at bounding box center [214, 120] width 130 height 11
click at [259, 115] on td "103" at bounding box center [263, 120] width 32 height 11
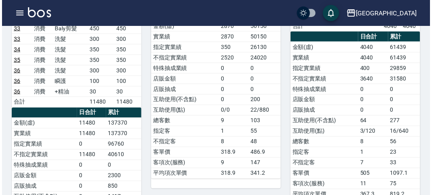
scroll to position [270, 0]
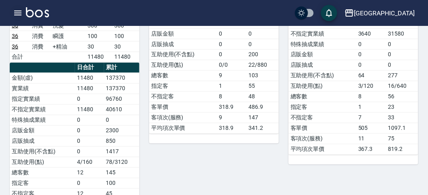
click at [17, 11] on icon "button" at bounding box center [18, 13] width 10 height 10
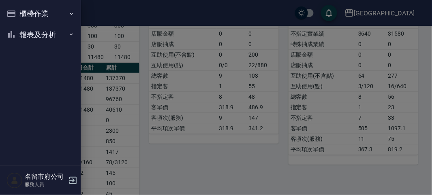
click at [17, 13] on button "櫃檯作業" at bounding box center [40, 13] width 75 height 21
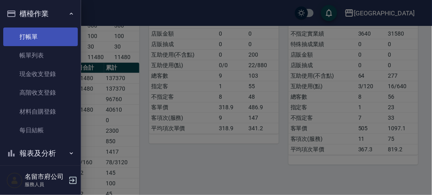
click at [23, 36] on link "打帳單" at bounding box center [40, 37] width 75 height 19
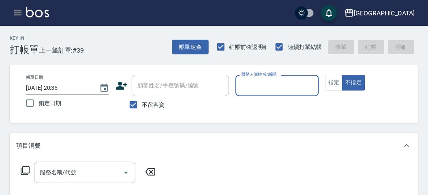
click at [109, 51] on div "Key In 打帳單 上一筆訂單:#39 帳單速查 結帳前確認明細 連續打單結帳 掛單 結帳 明細" at bounding box center [209, 41] width 418 height 30
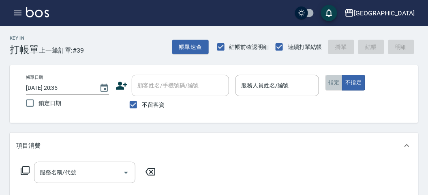
click at [332, 81] on button "指定" at bounding box center [333, 83] width 17 height 16
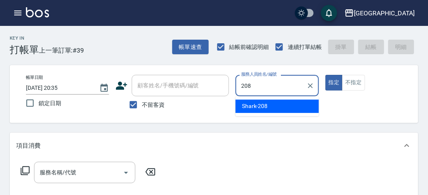
click at [259, 106] on span "Shark -208" at bounding box center [255, 106] width 26 height 9
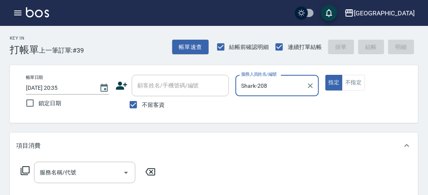
type input "Shark-208"
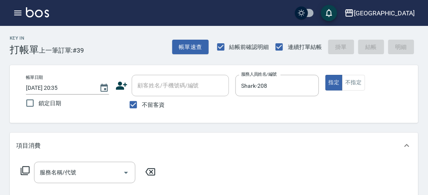
click at [27, 172] on icon at bounding box center [25, 171] width 10 height 10
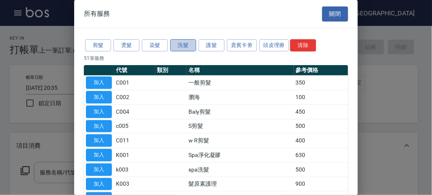
click at [180, 46] on button "洗髮" at bounding box center [183, 45] width 26 height 13
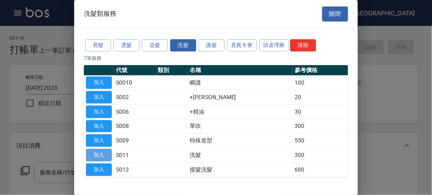
click at [100, 155] on button "加入" at bounding box center [99, 155] width 26 height 13
type input "洗髮(S011)"
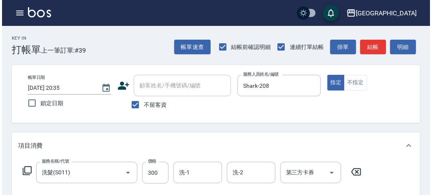
scroll to position [225, 0]
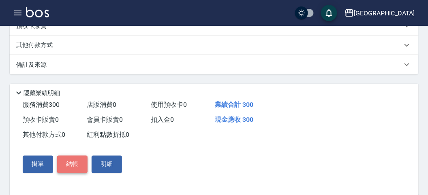
click at [64, 165] on button "結帳" at bounding box center [72, 164] width 30 height 17
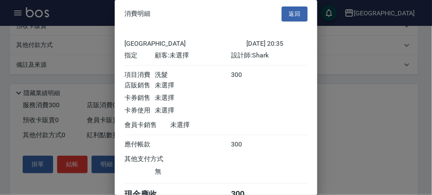
scroll to position [45, 0]
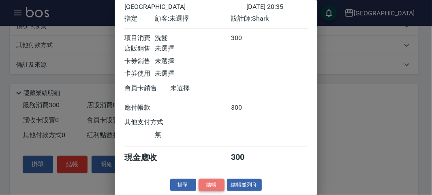
click at [210, 187] on button "結帳" at bounding box center [211, 185] width 26 height 13
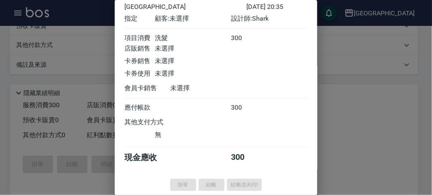
type input "[DATE] 20:48"
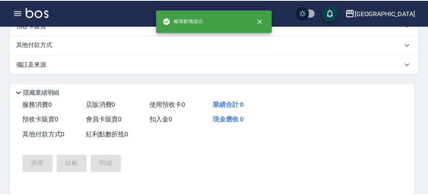
scroll to position [0, 0]
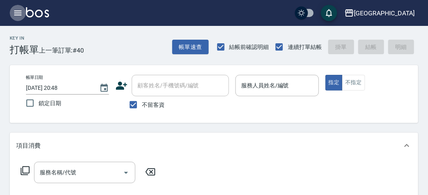
click at [15, 11] on icon "button" at bounding box center [17, 13] width 7 height 5
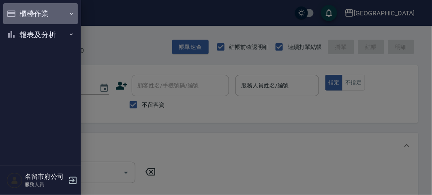
click at [15, 11] on icon "button" at bounding box center [11, 14] width 10 height 10
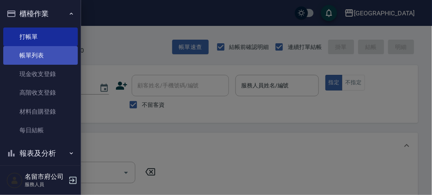
click at [25, 58] on link "帳單列表" at bounding box center [40, 55] width 75 height 19
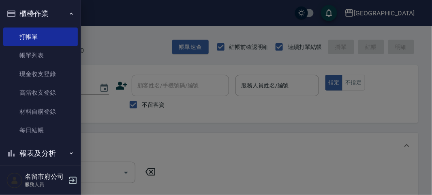
click at [29, 55] on link "帳單列表" at bounding box center [40, 55] width 75 height 19
click at [29, 53] on link "帳單列表" at bounding box center [40, 55] width 75 height 19
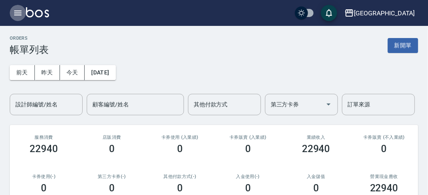
click at [17, 13] on icon "button" at bounding box center [18, 13] width 10 height 10
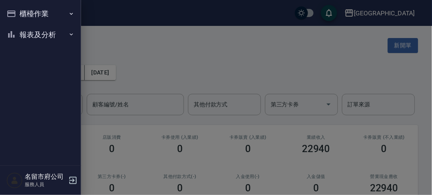
click at [33, 33] on button "報表及分析" at bounding box center [40, 34] width 75 height 21
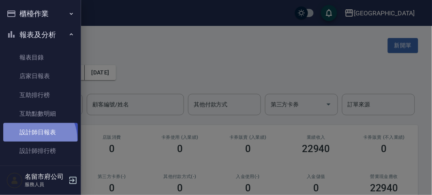
click at [30, 140] on link "設計師日報表" at bounding box center [40, 132] width 75 height 19
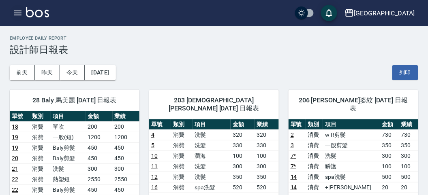
click at [14, 9] on icon "button" at bounding box center [18, 13] width 10 height 10
